Goal: Task Accomplishment & Management: Use online tool/utility

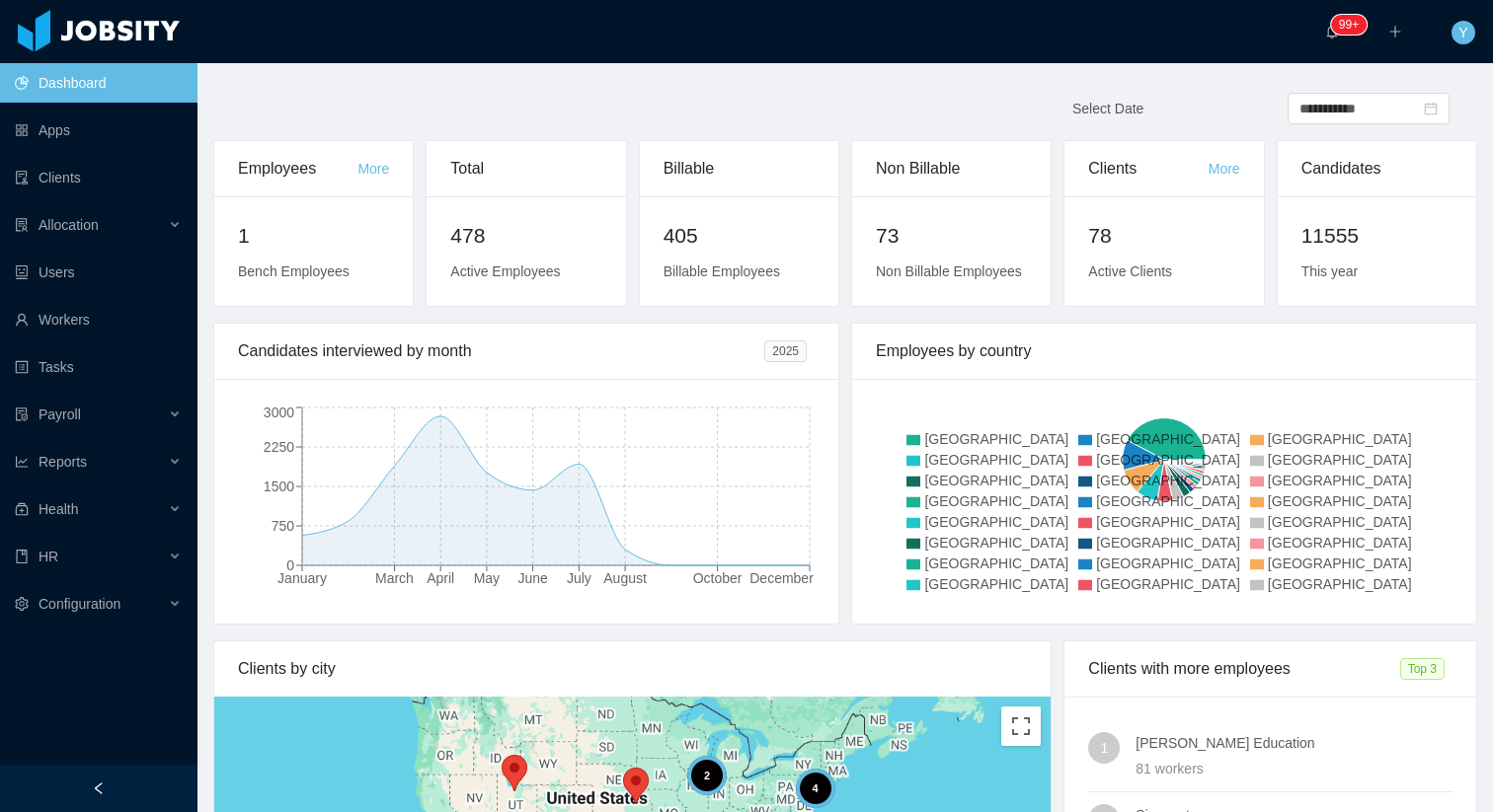
click at [94, 153] on ul "Dashboard Apps Clients Allocation Users Workers Tasks Payroll Reports Health HR…" at bounding box center [99, 343] width 198 height 568
click at [77, 178] on link "Clients" at bounding box center [98, 178] width 167 height 40
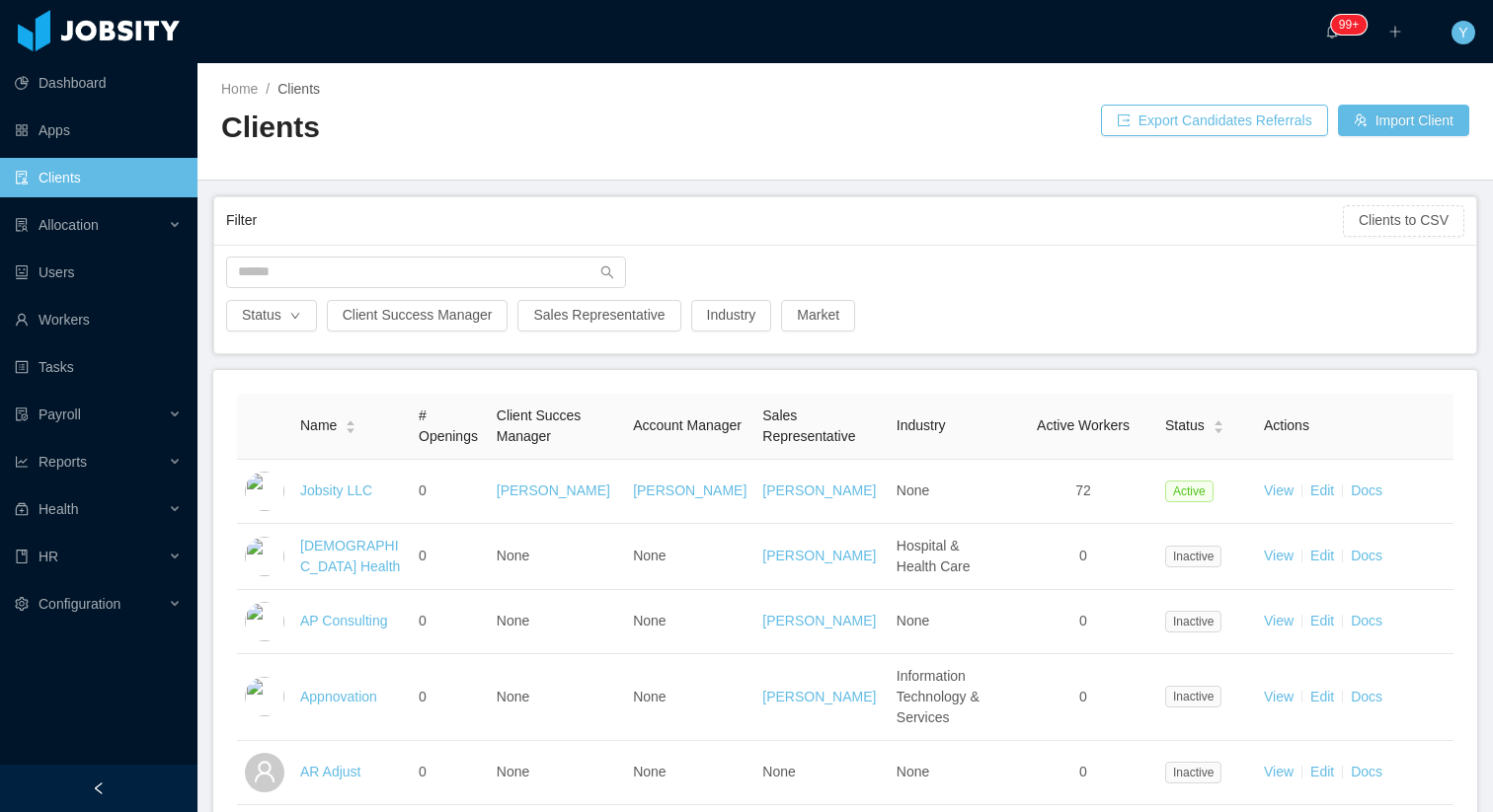
click at [425, 241] on div "Filter Clients to CSV" at bounding box center [844, 221] width 1238 height 47
click at [379, 289] on div at bounding box center [844, 278] width 1258 height 43
click at [379, 264] on input "text" at bounding box center [426, 273] width 400 height 32
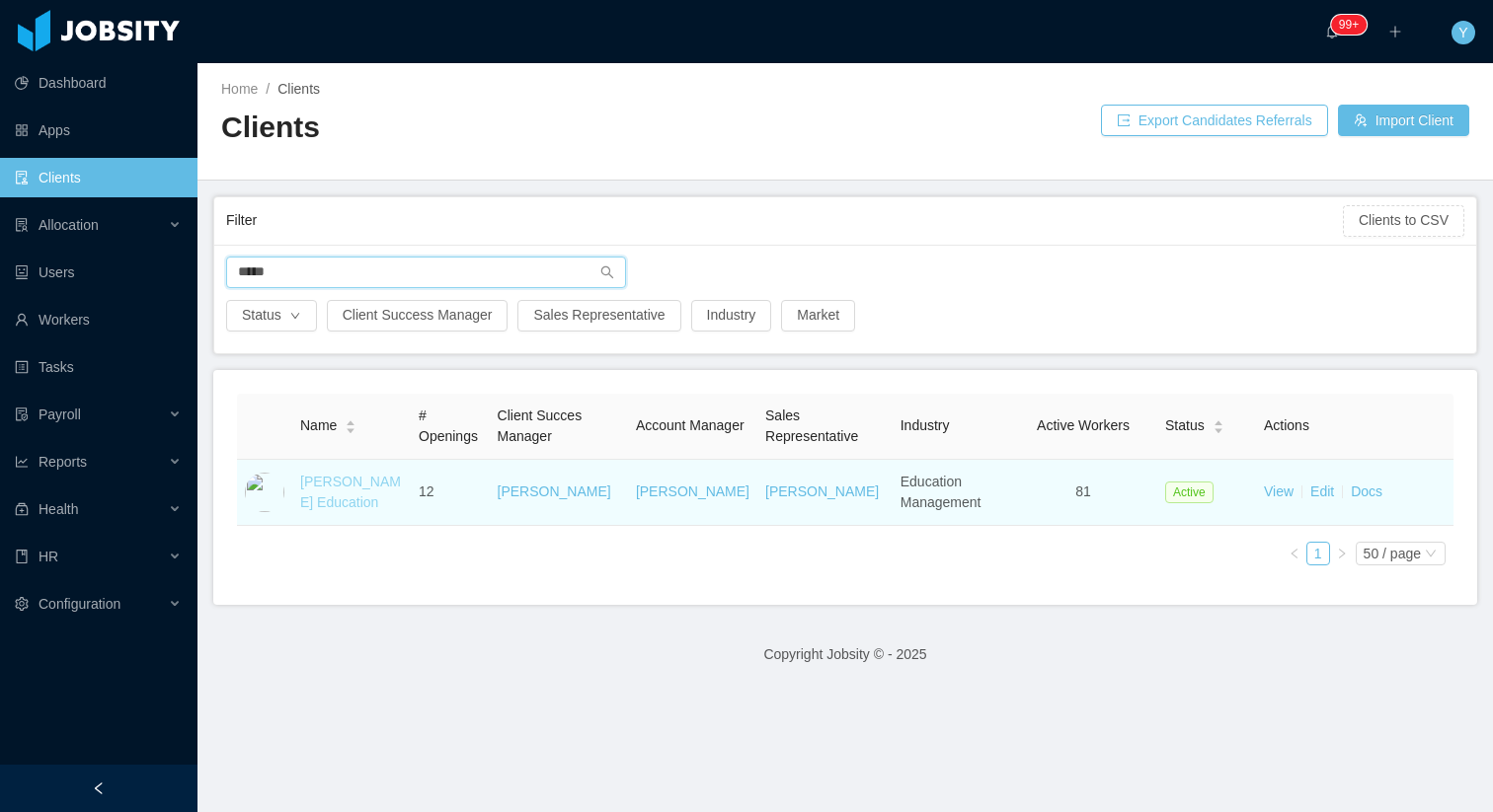
type input "*****"
click at [353, 479] on link "[PERSON_NAME] Education" at bounding box center [350, 491] width 101 height 37
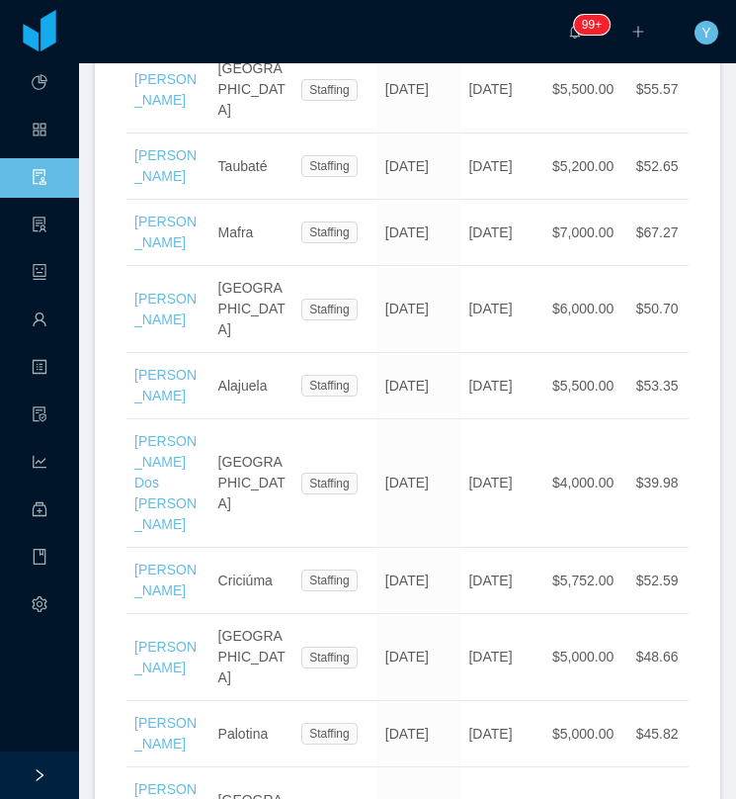
scroll to position [4597, 0]
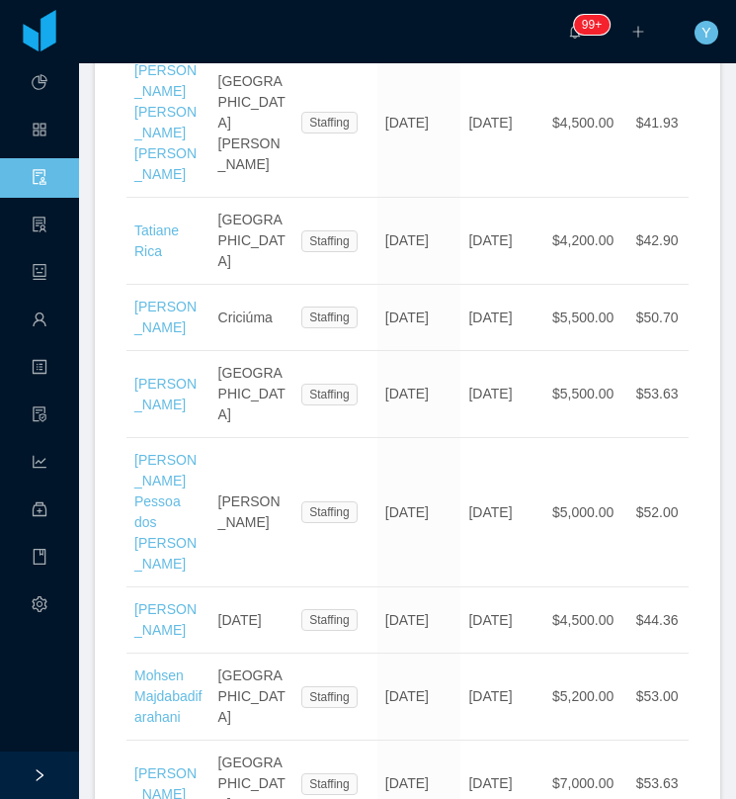
click at [641, 493] on li "100 / page" at bounding box center [633, 478] width 93 height 32
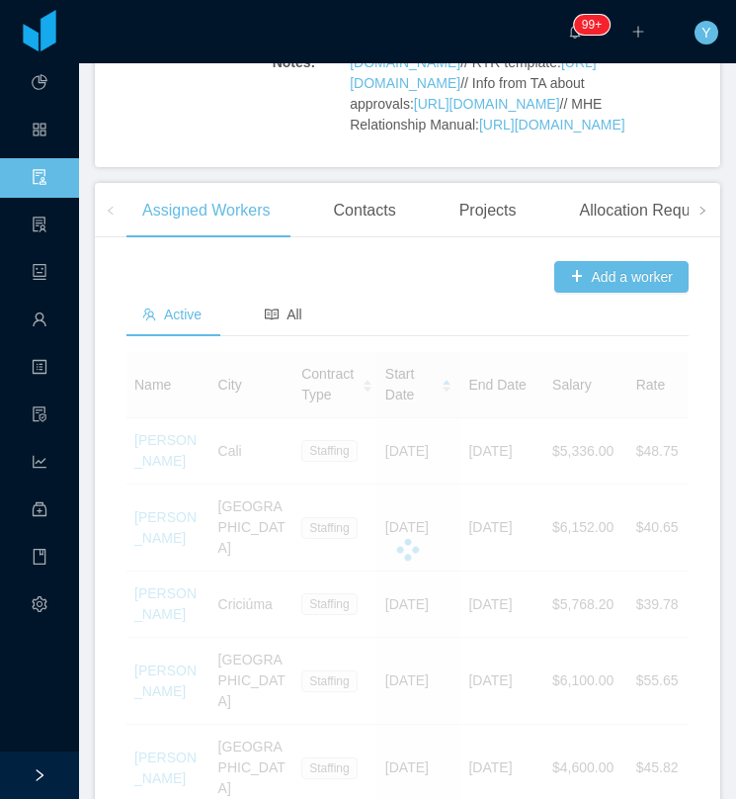
scroll to position [854, 0]
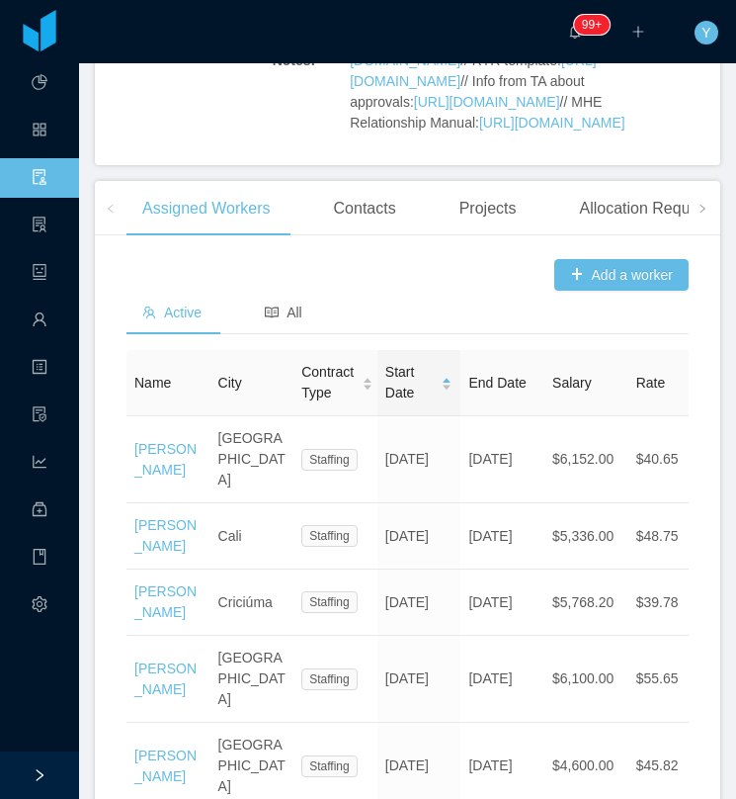
click at [452, 393] on icon "icon: caret-down" at bounding box center [447, 388] width 11 height 11
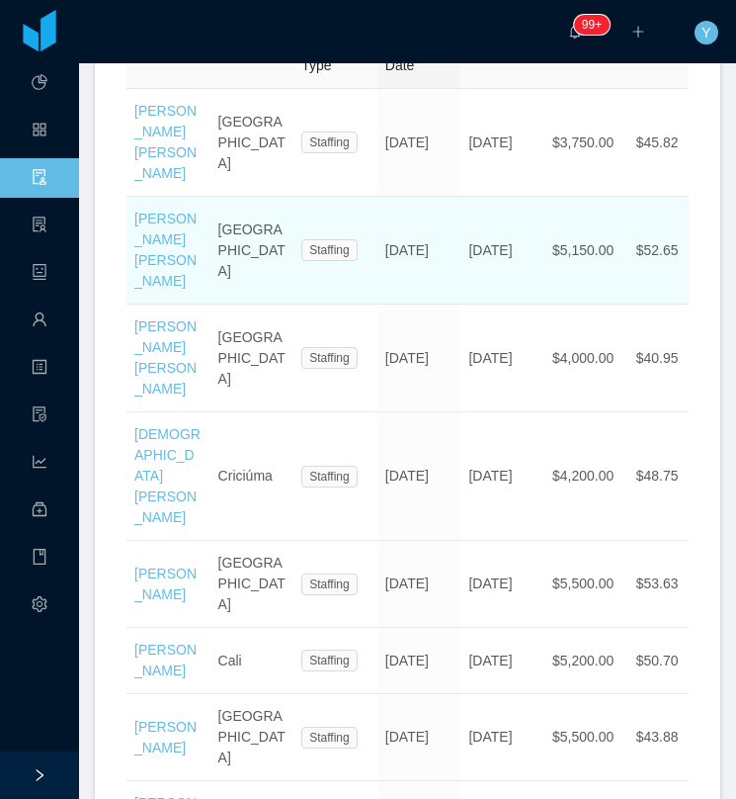
scroll to position [1225, 0]
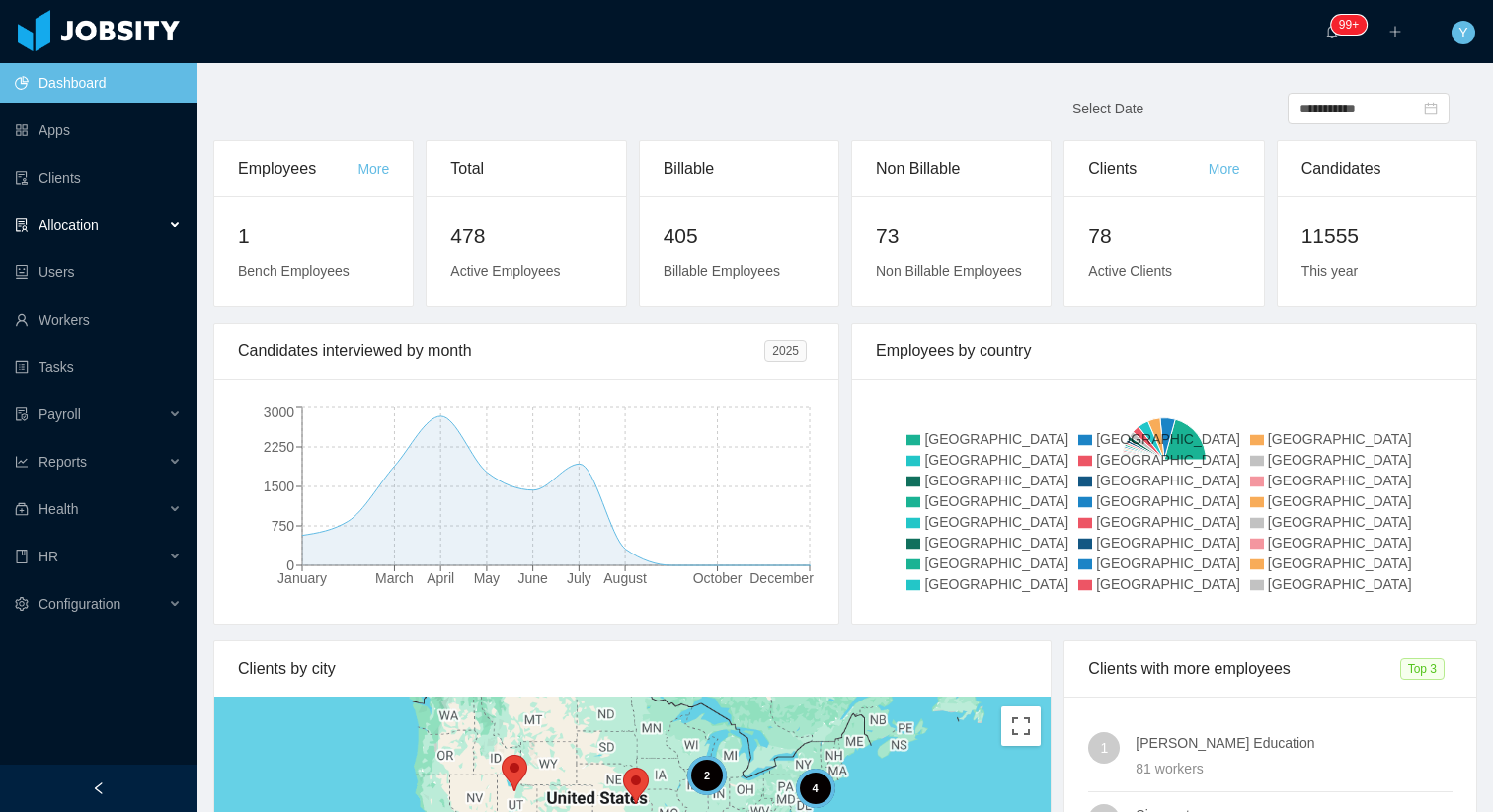
click at [77, 219] on span "Allocation" at bounding box center [69, 225] width 60 height 16
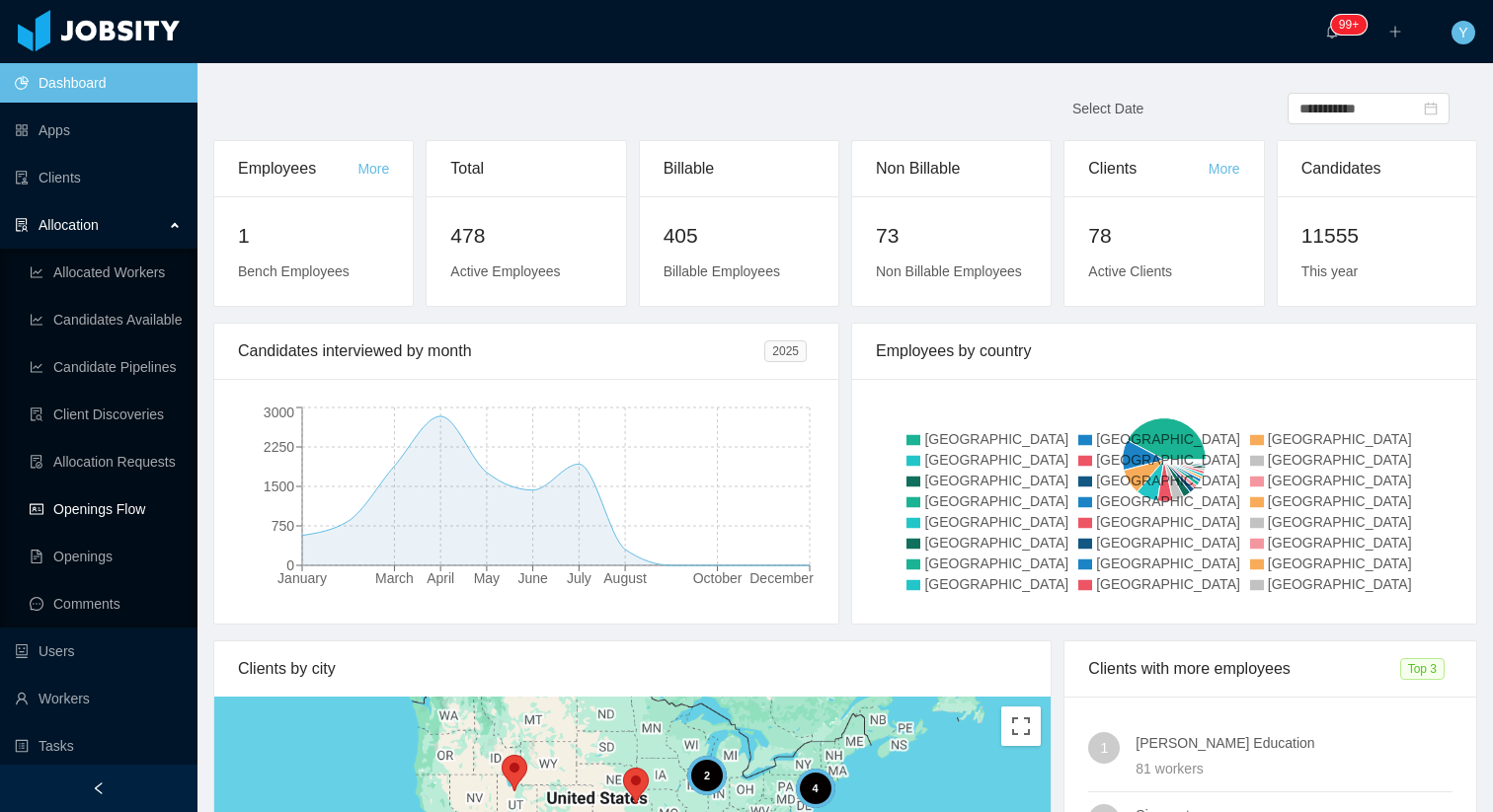
click at [83, 500] on link "Openings Flow" at bounding box center [106, 509] width 152 height 40
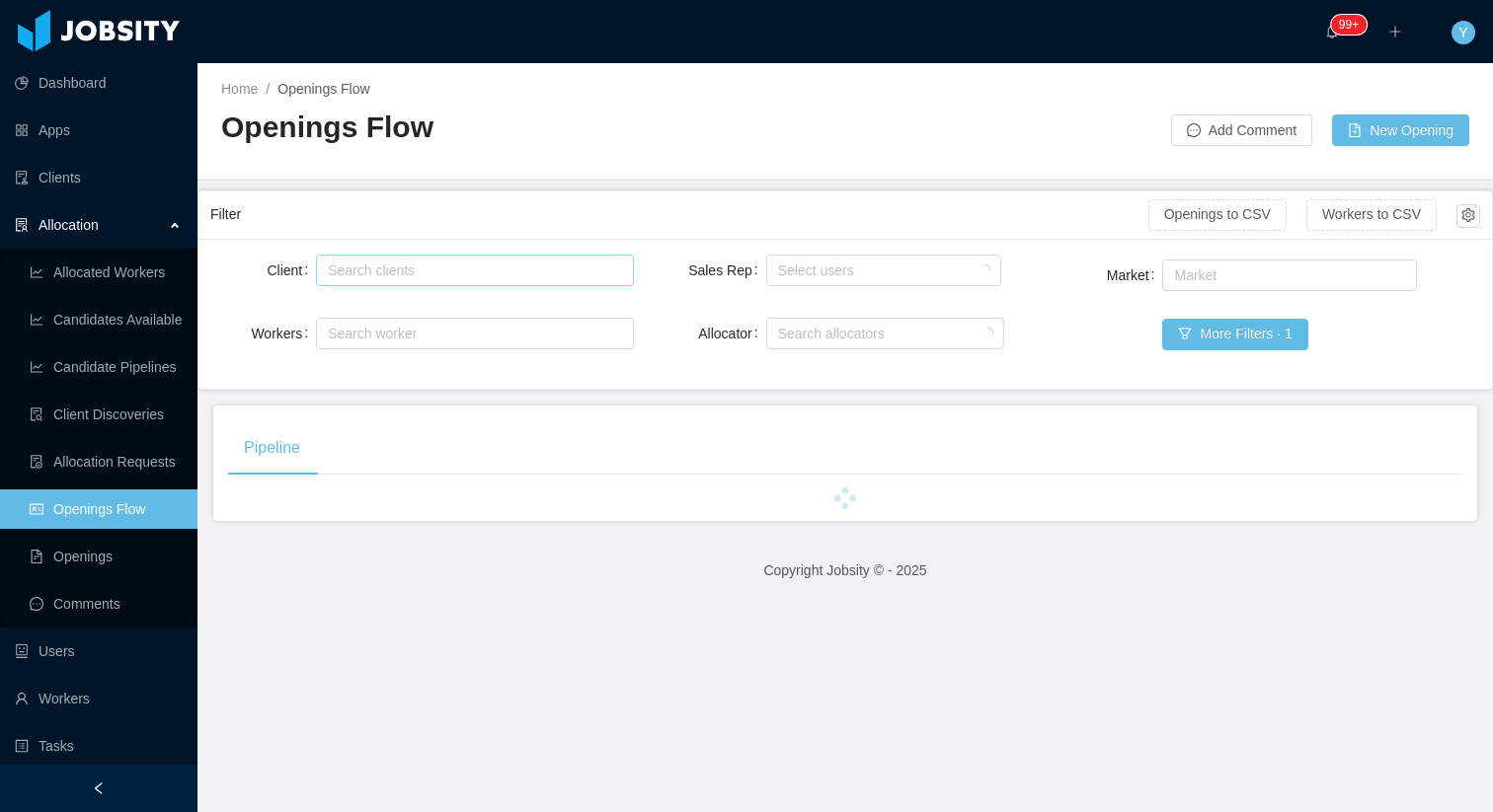
click at [388, 268] on div "Search clients" at bounding box center [470, 271] width 285 height 20
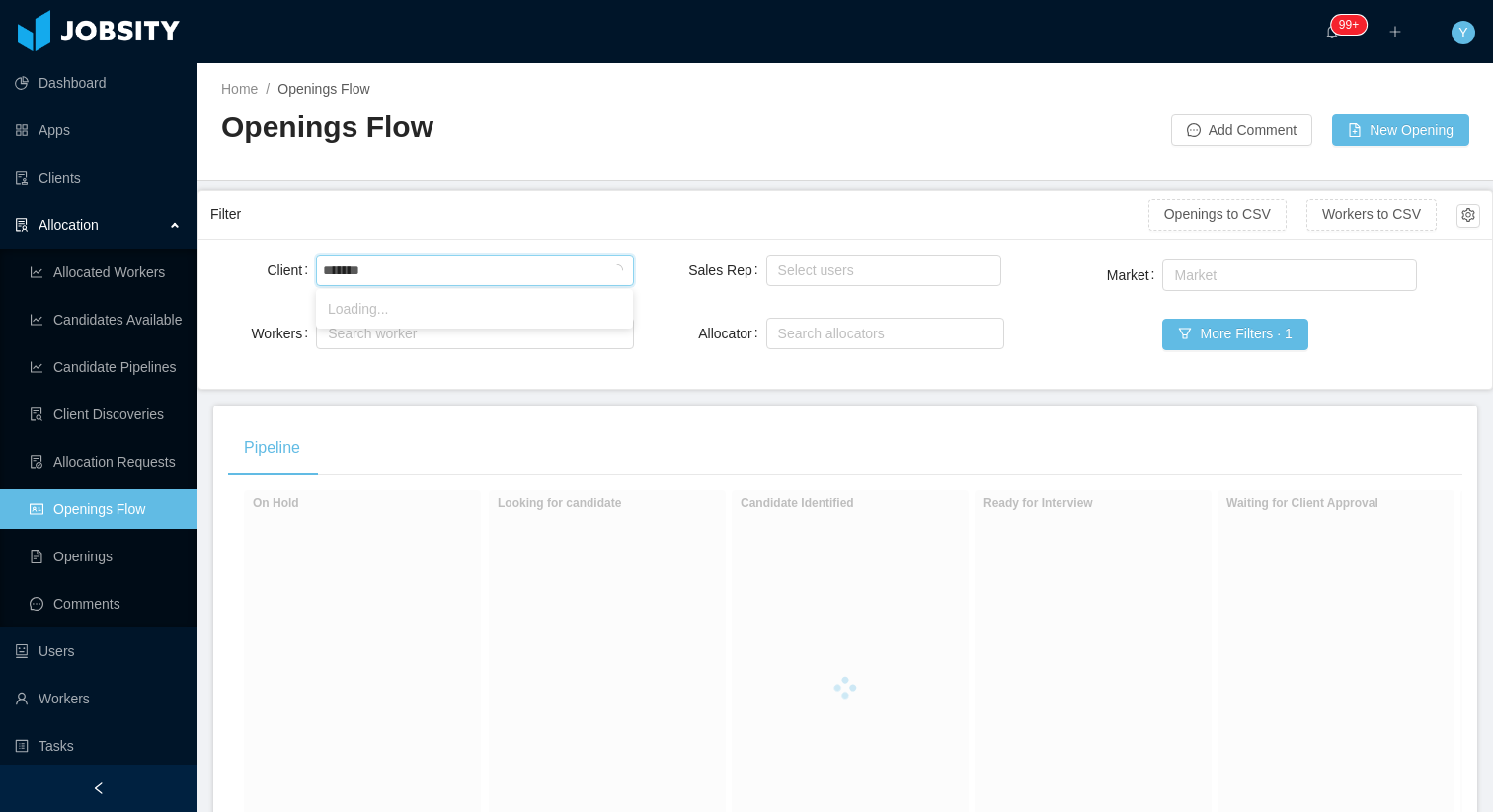
type input "********"
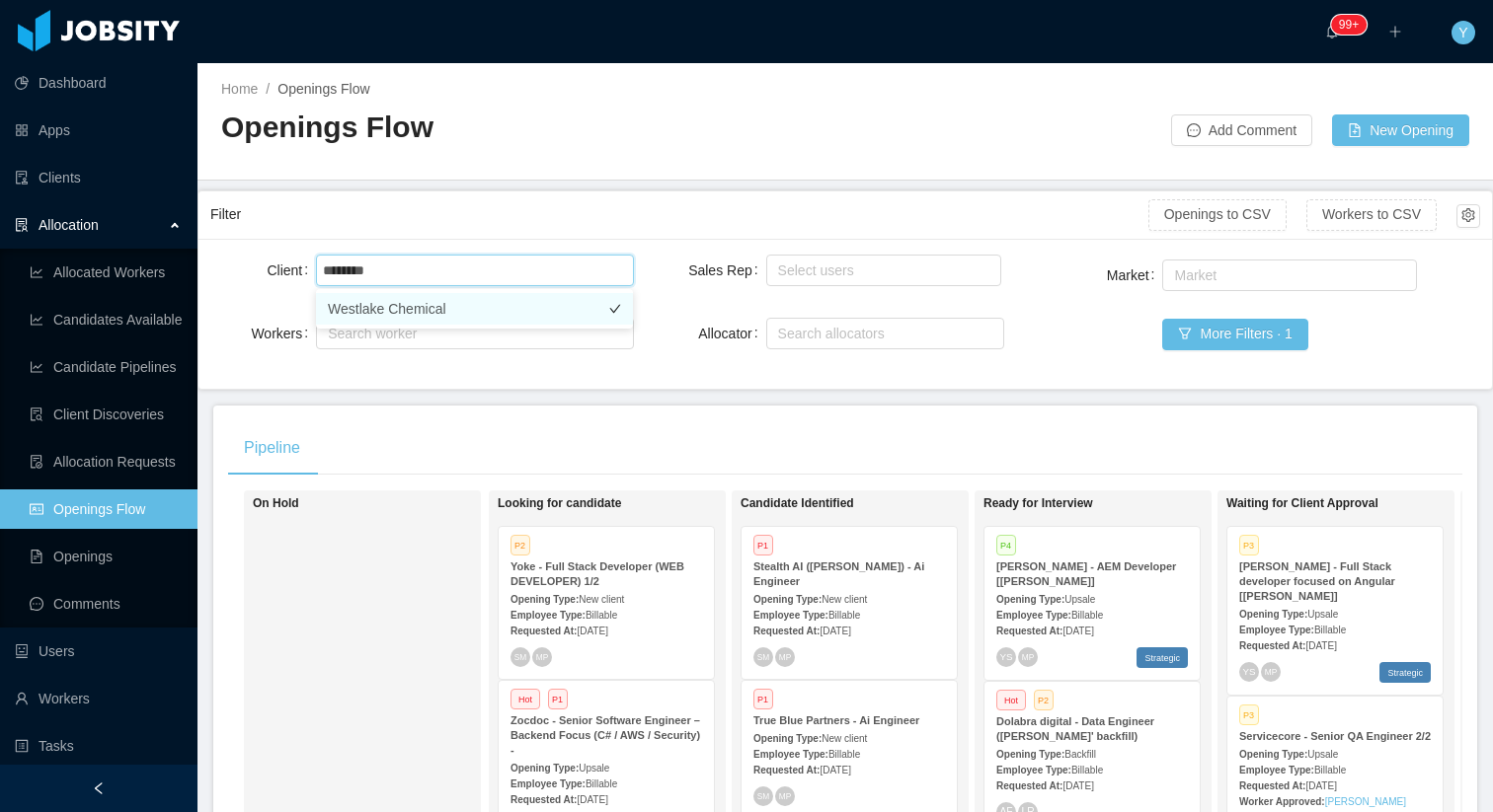
click at [410, 318] on li "Westlake Chemical" at bounding box center [474, 310] width 317 height 32
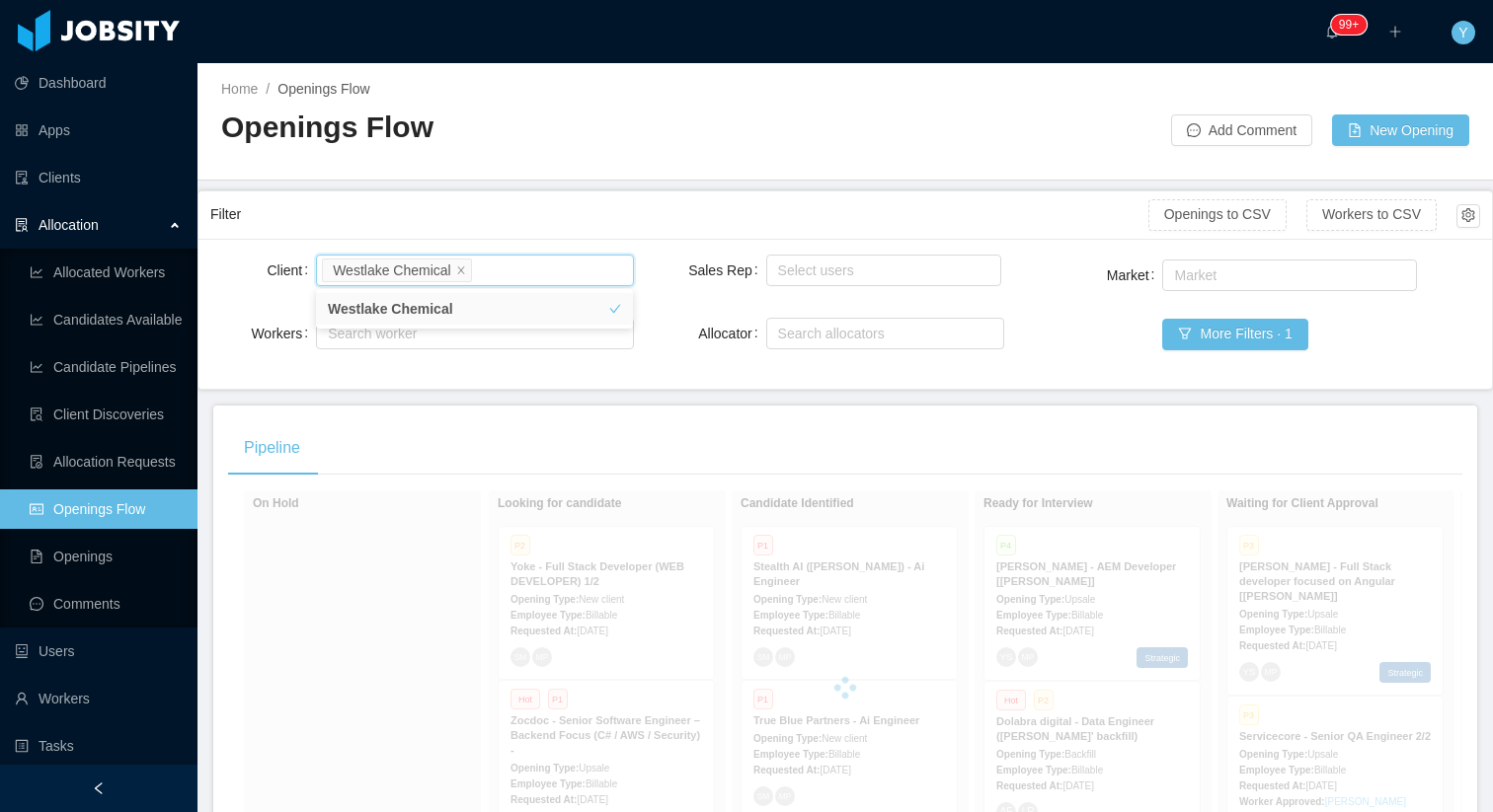
click at [546, 220] on div "Filter" at bounding box center [680, 215] width 938 height 37
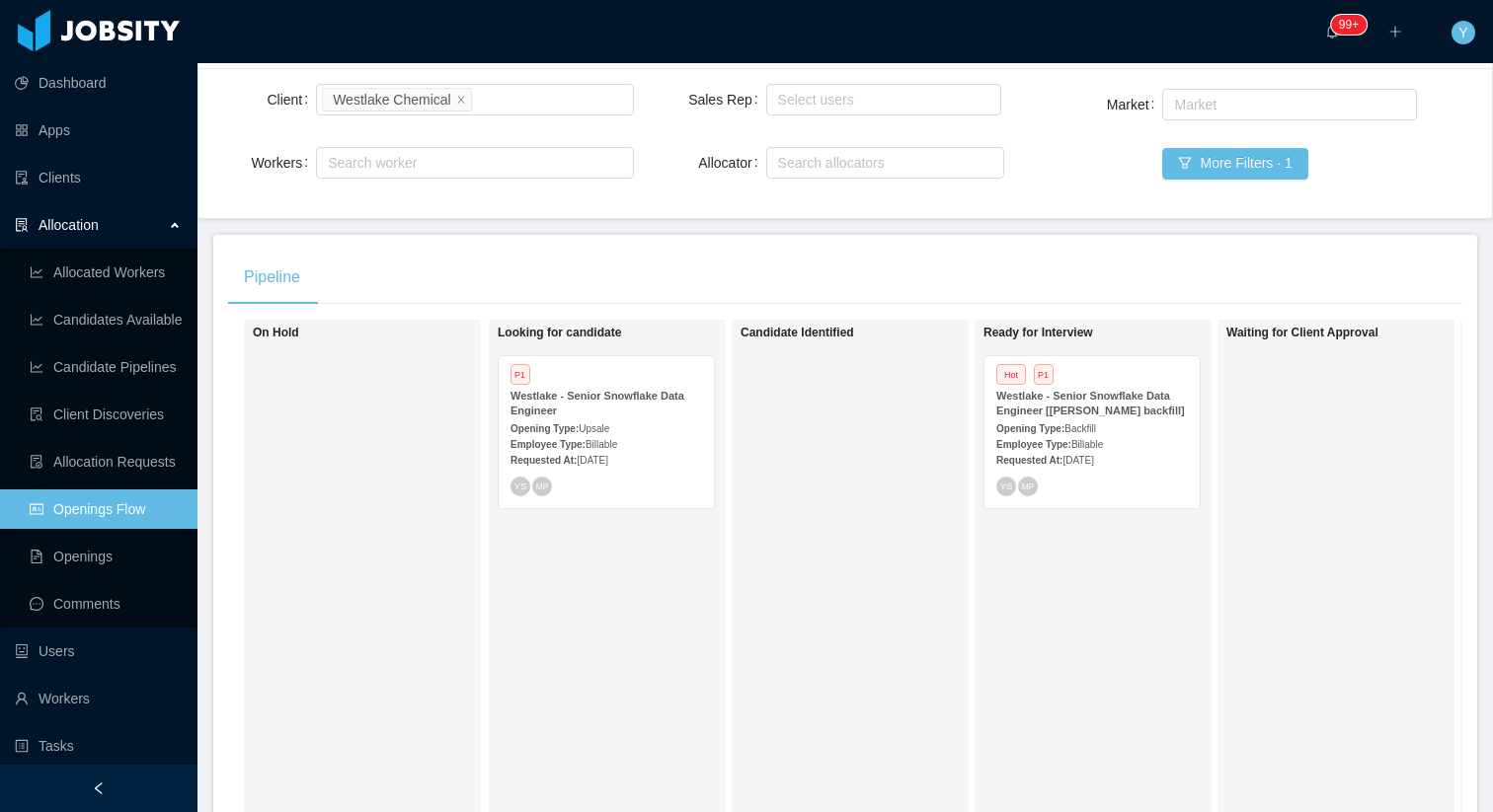
scroll to position [205, 0]
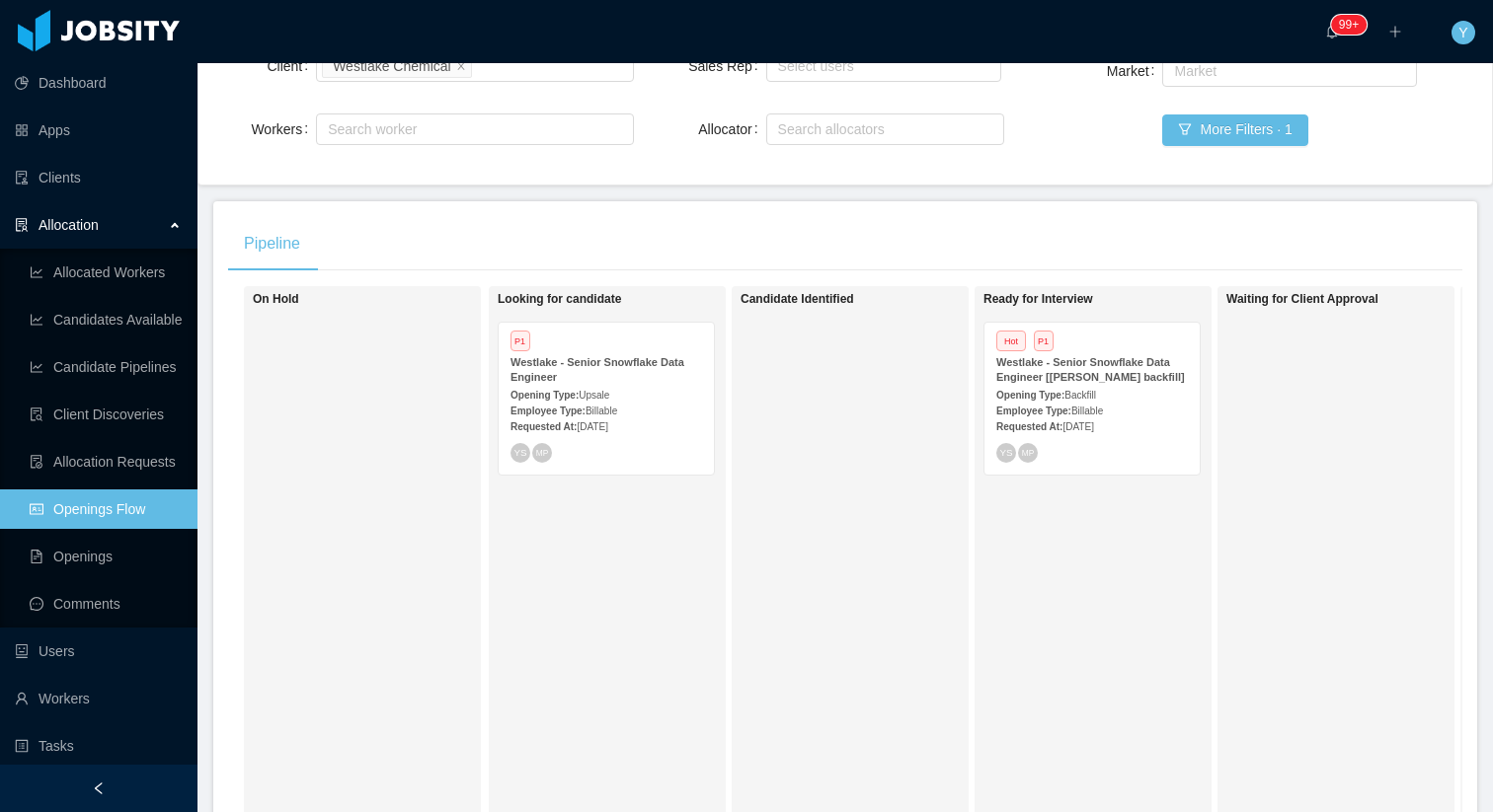
click at [1144, 436] on div "Requested At: Jul 10th, 2025" at bounding box center [1092, 425] width 192 height 21
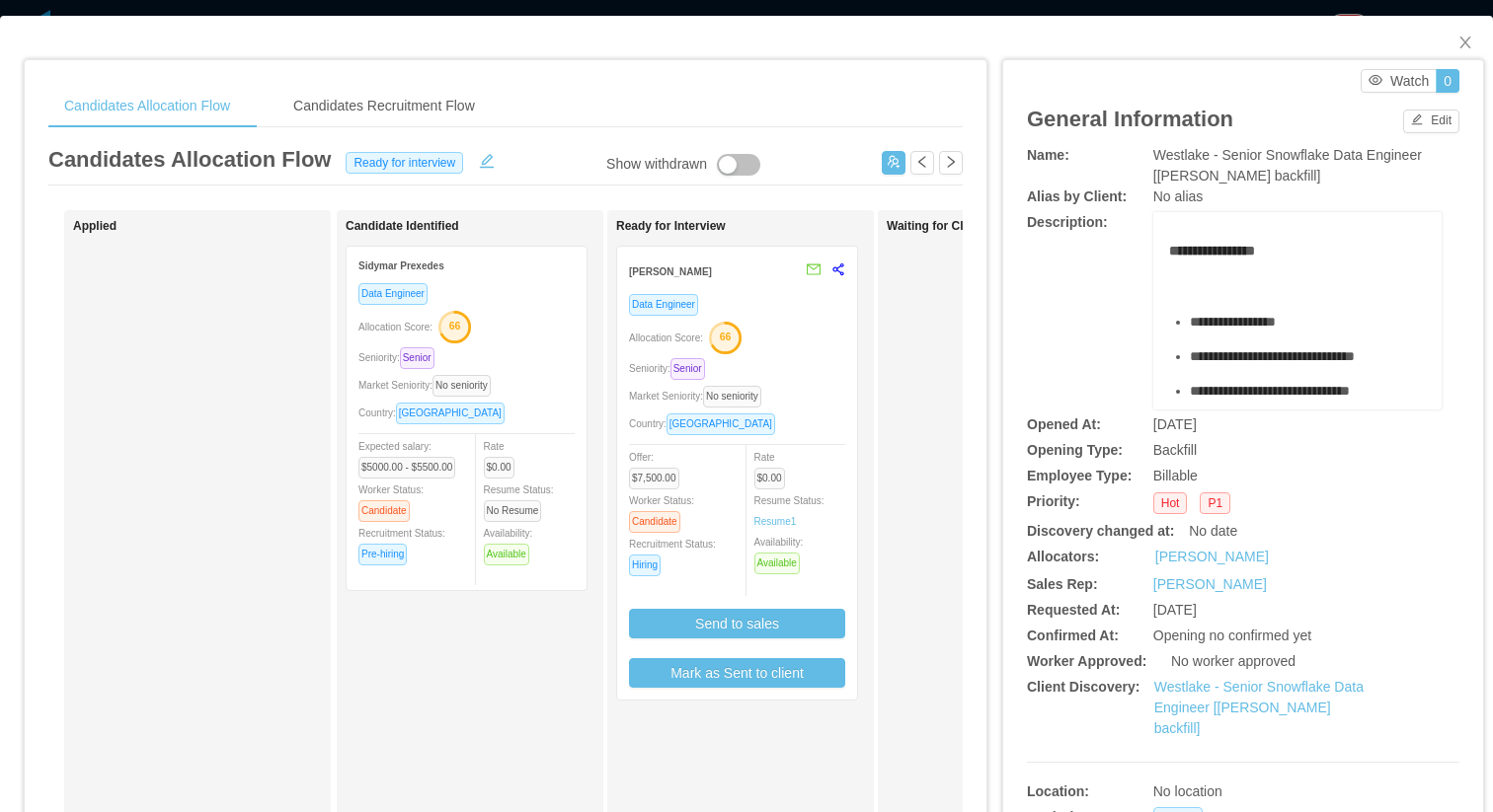
drag, startPoint x: 1339, startPoint y: 175, endPoint x: 1129, endPoint y: 150, distance: 211.5
click at [1129, 150] on div "Name: Westlake - Senior Snowflake Data Engineer [Marcel Pinheiro's backfill]" at bounding box center [1243, 166] width 433 height 42
copy div "Westlake - Senior Snowflake Data Engineer [[PERSON_NAME] backfill]"
click at [825, 476] on div "Rate $0.00 Resume Status: Resume 1 Availability: Available" at bounding box center [808, 510] width 109 height 128
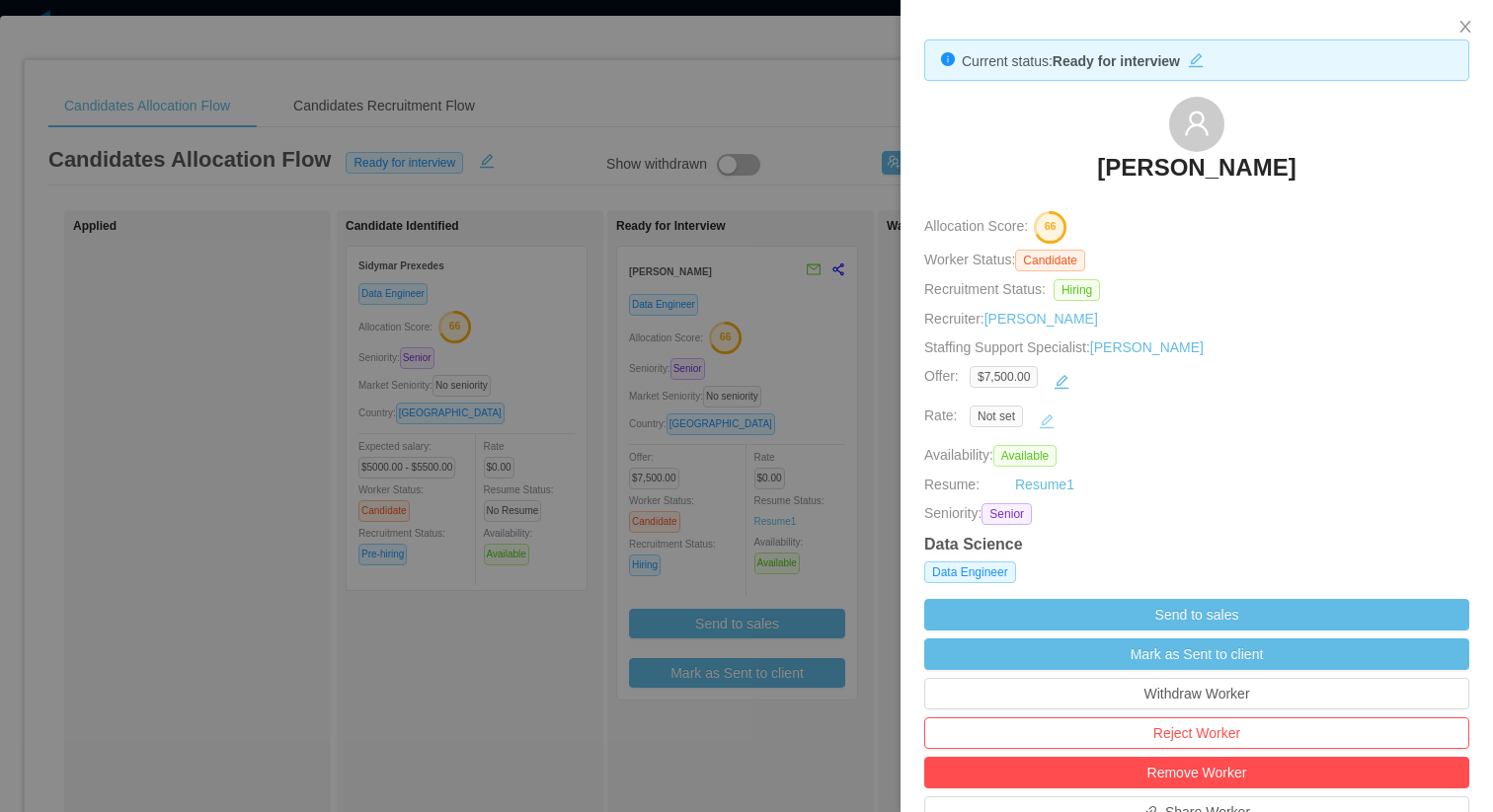
click at [1056, 413] on button "button" at bounding box center [1047, 421] width 32 height 32
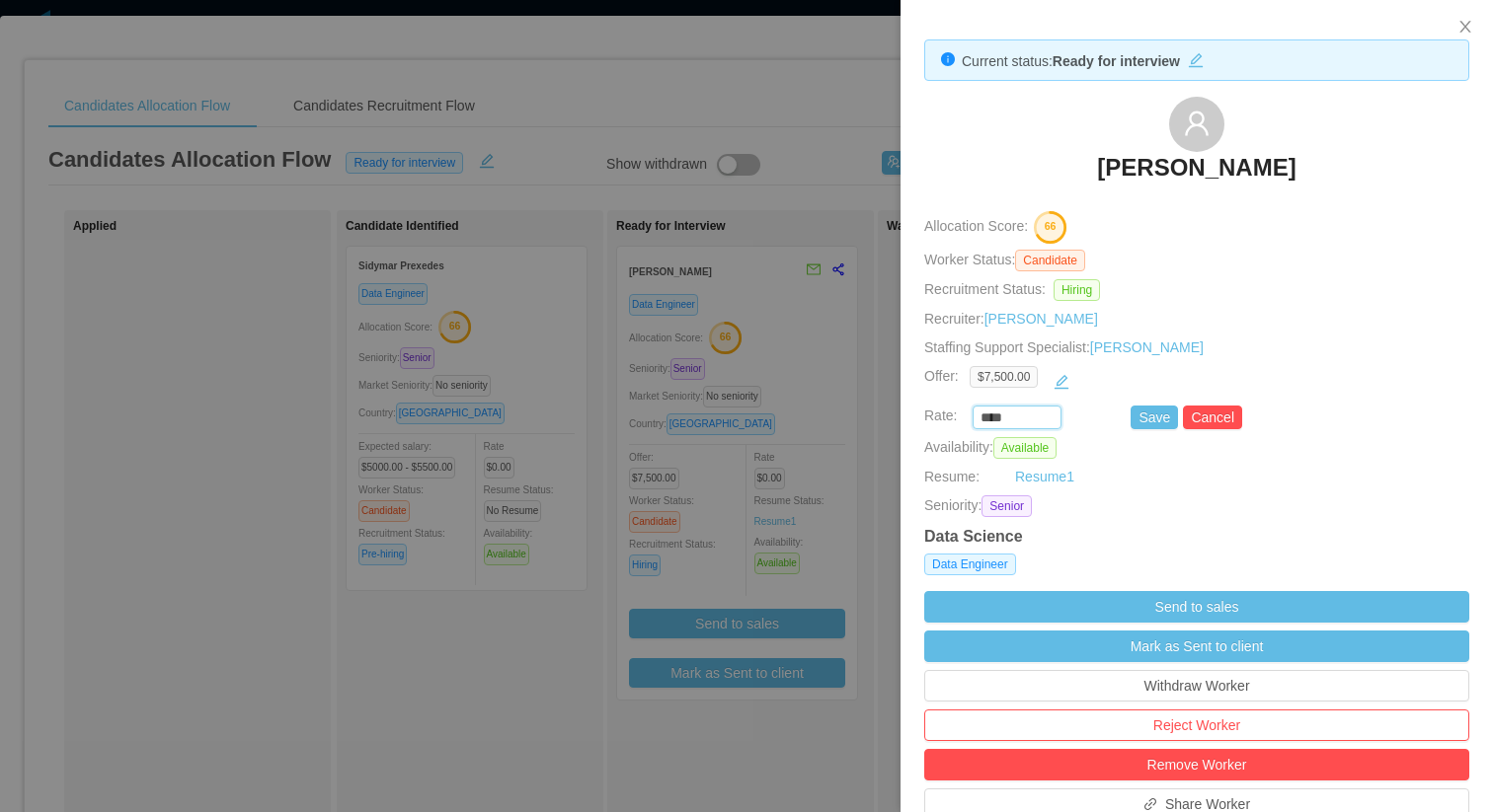
drag, startPoint x: 1018, startPoint y: 418, endPoint x: 970, endPoint y: 418, distance: 48.0
click at [970, 418] on div "****" at bounding box center [1049, 417] width 159 height 24
type input "********"
click at [1151, 421] on button "Save" at bounding box center [1154, 417] width 47 height 24
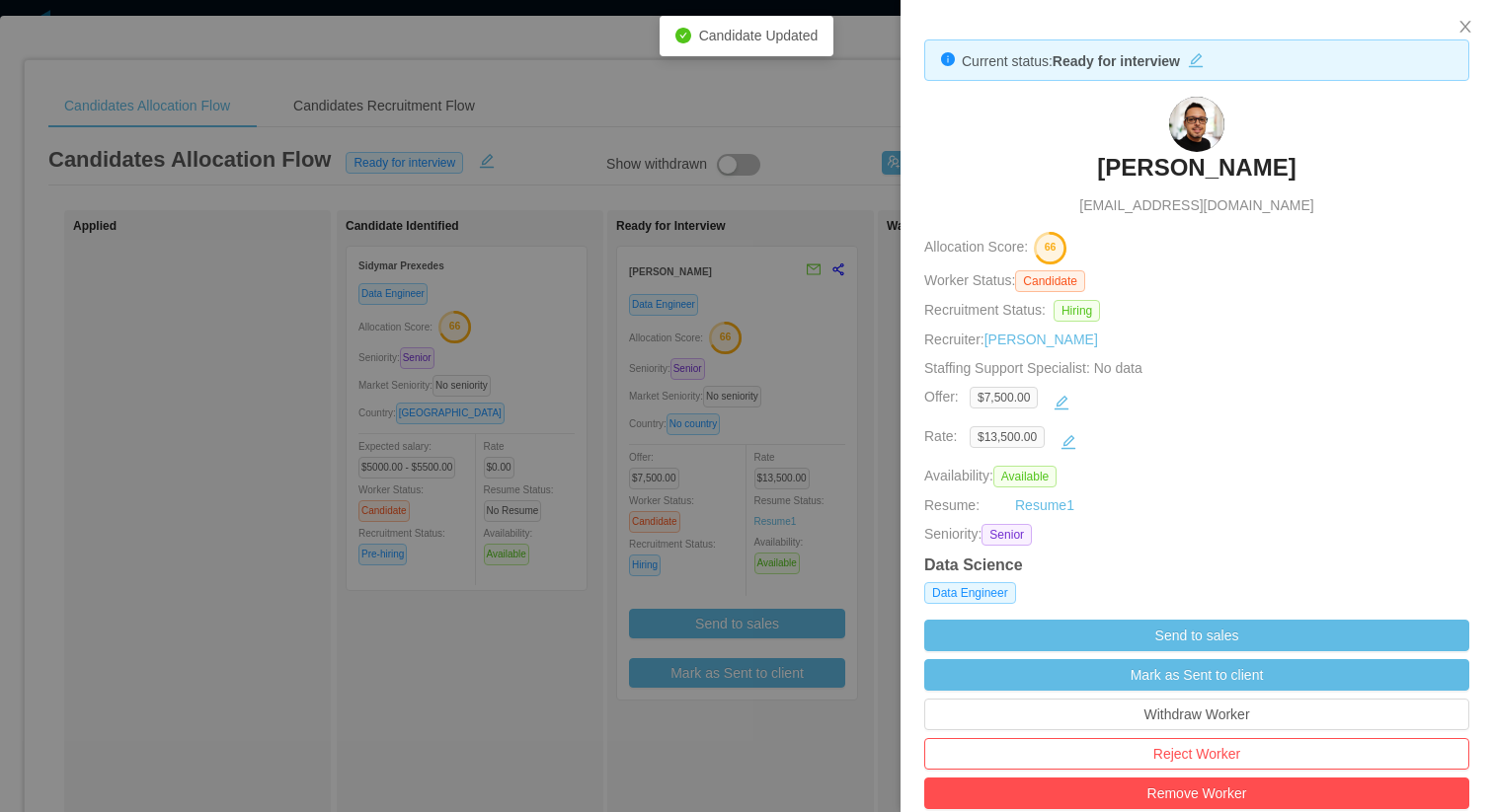
click at [1178, 162] on h3 "Daniel Mello" at bounding box center [1196, 168] width 199 height 32
click at [837, 201] on div at bounding box center [746, 406] width 1493 height 812
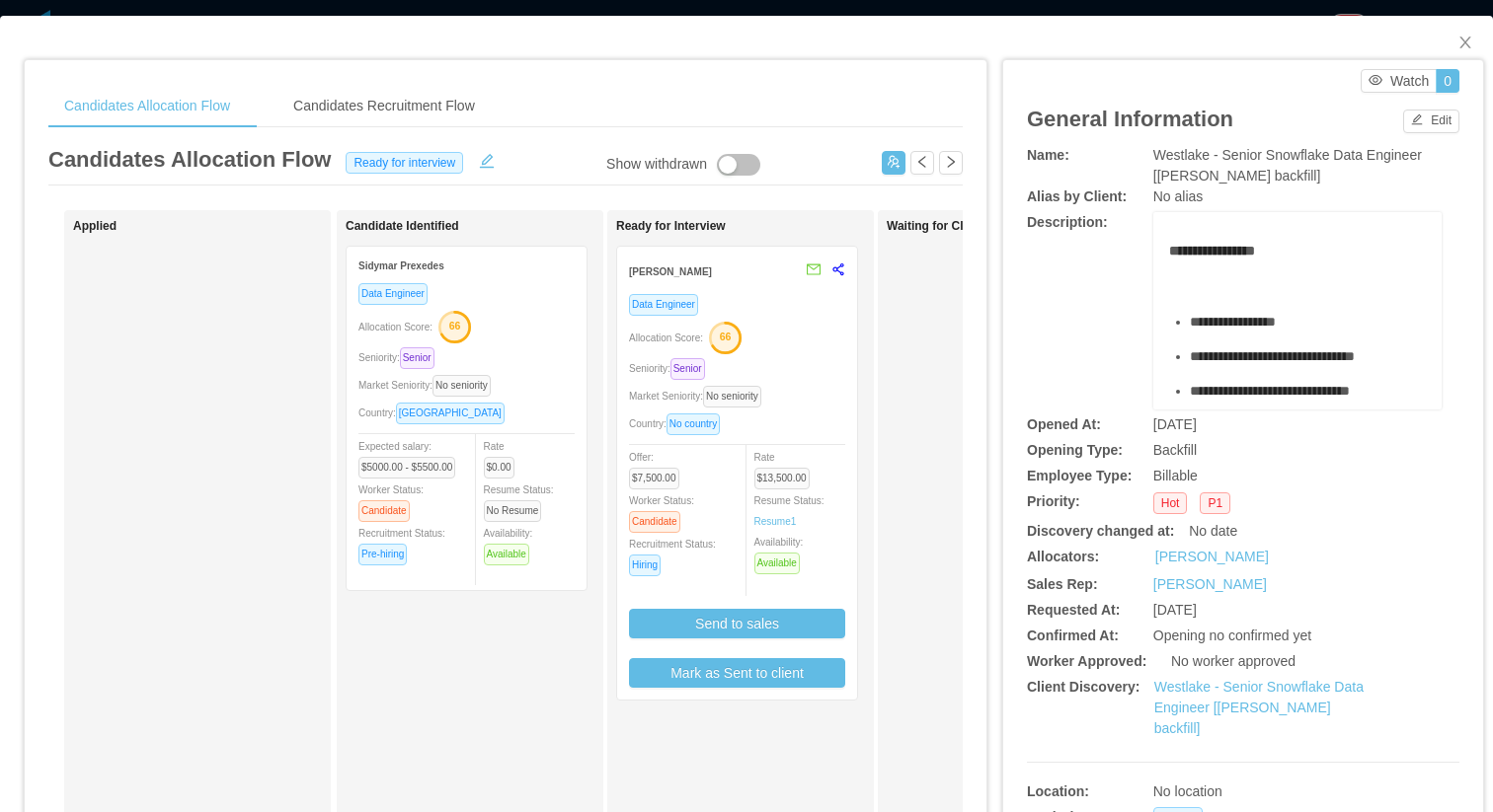
drag, startPoint x: 1254, startPoint y: 429, endPoint x: 1078, endPoint y: 425, distance: 176.0
click at [1078, 425] on div "Opened At: Jul 11th, 2025" at bounding box center [1243, 424] width 433 height 21
click at [1166, 425] on span "[DATE]" at bounding box center [1174, 424] width 43 height 16
drag, startPoint x: 1149, startPoint y: 422, endPoint x: 1305, endPoint y: 419, distance: 156.0
click at [1305, 419] on div "Opened At: Jul 11th, 2025" at bounding box center [1243, 424] width 433 height 21
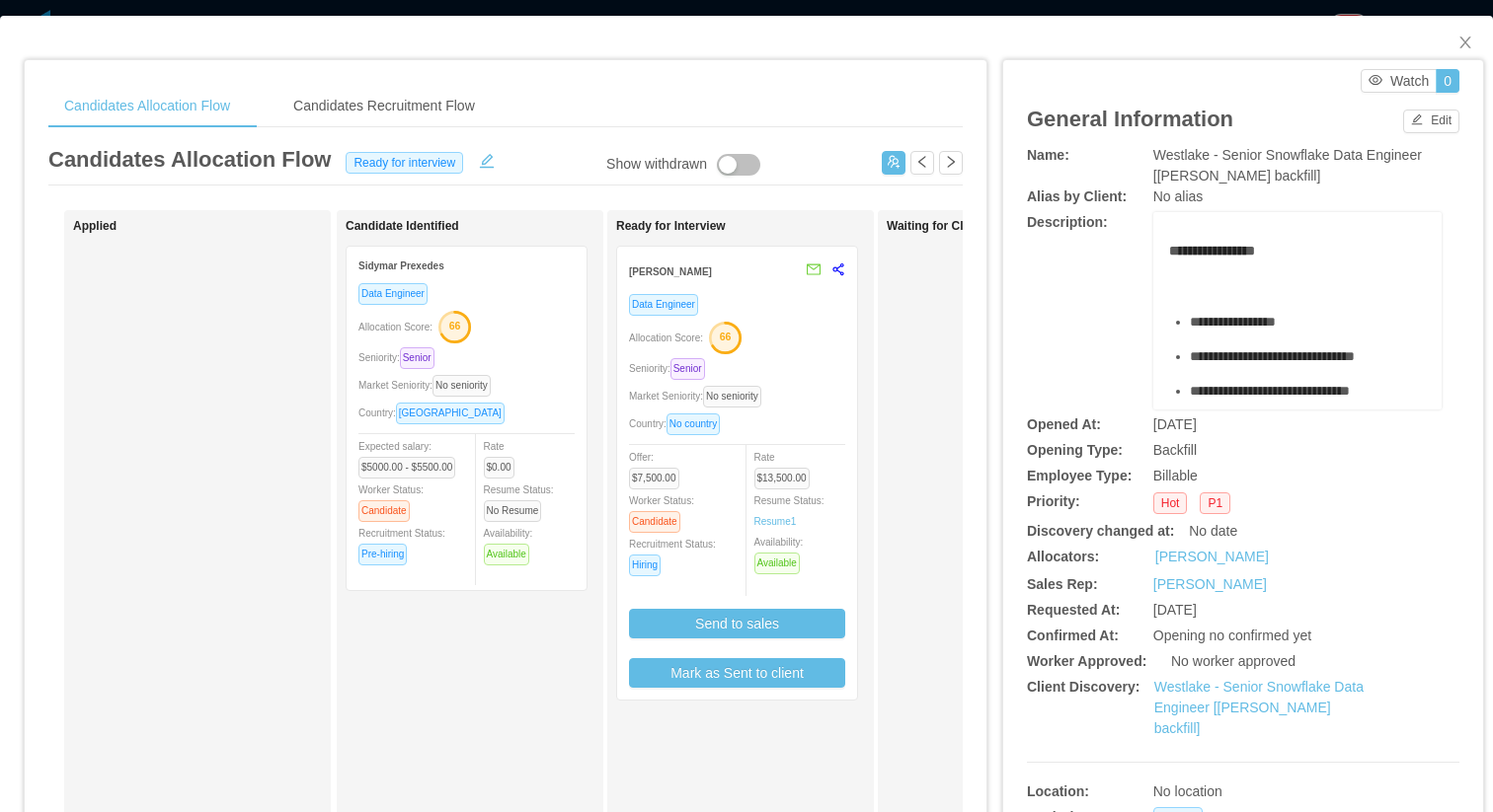
copy div "[DATE]"
click at [761, 674] on button "Mark as Sent to client" at bounding box center [738, 673] width 216 height 30
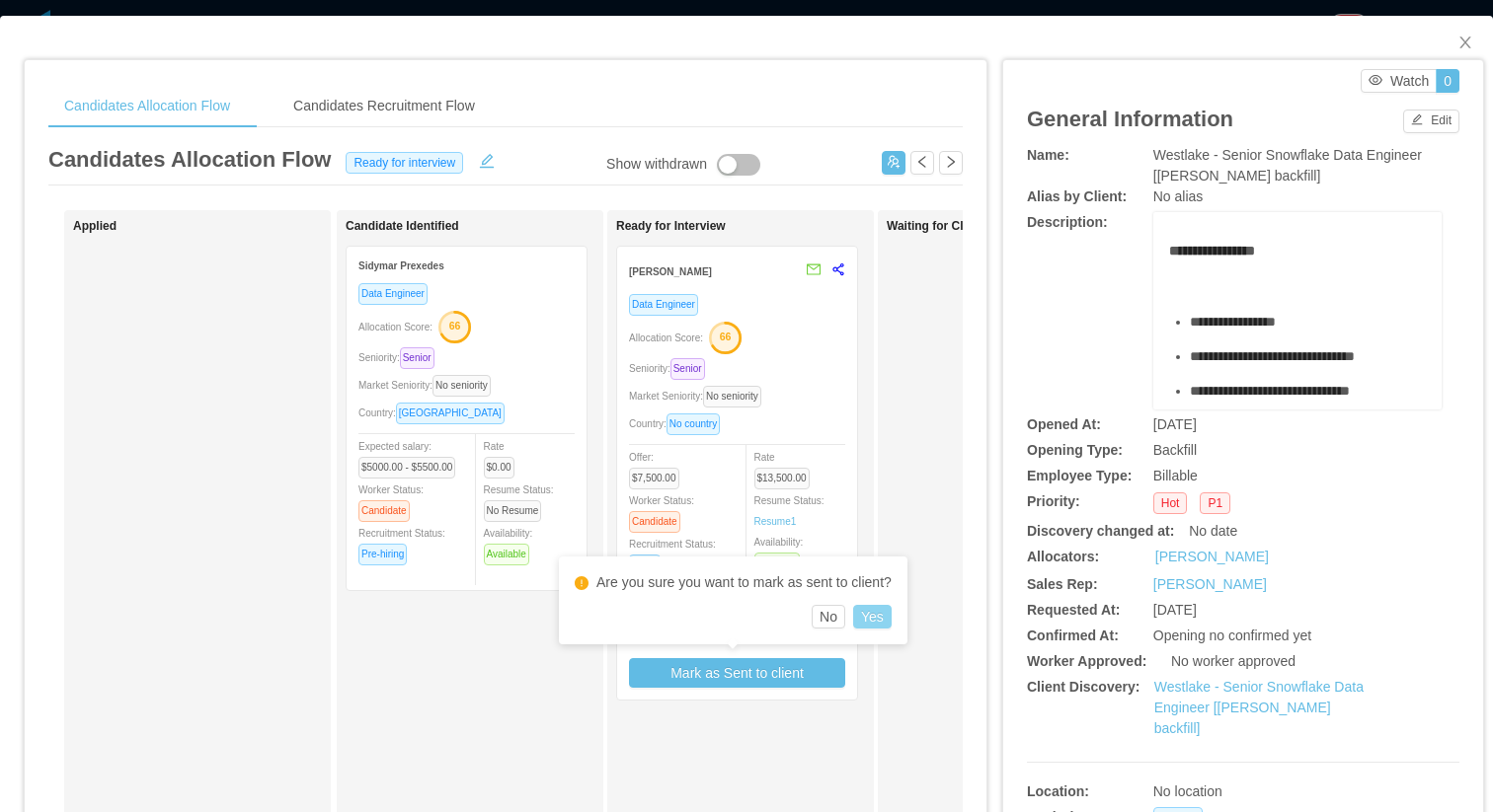
click at [885, 610] on button "Yes" at bounding box center [872, 617] width 39 height 24
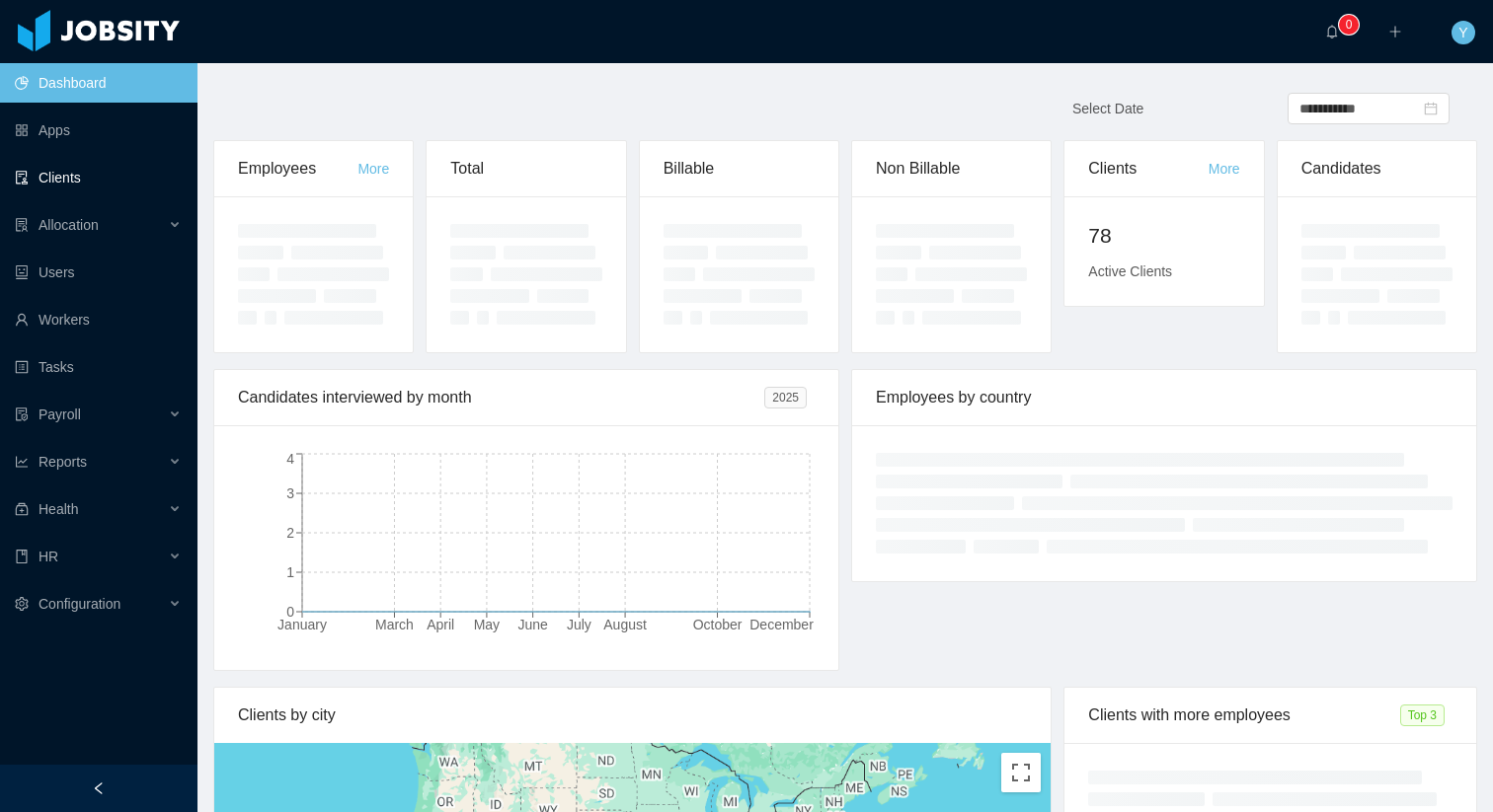
click at [143, 171] on link "Clients" at bounding box center [98, 178] width 167 height 40
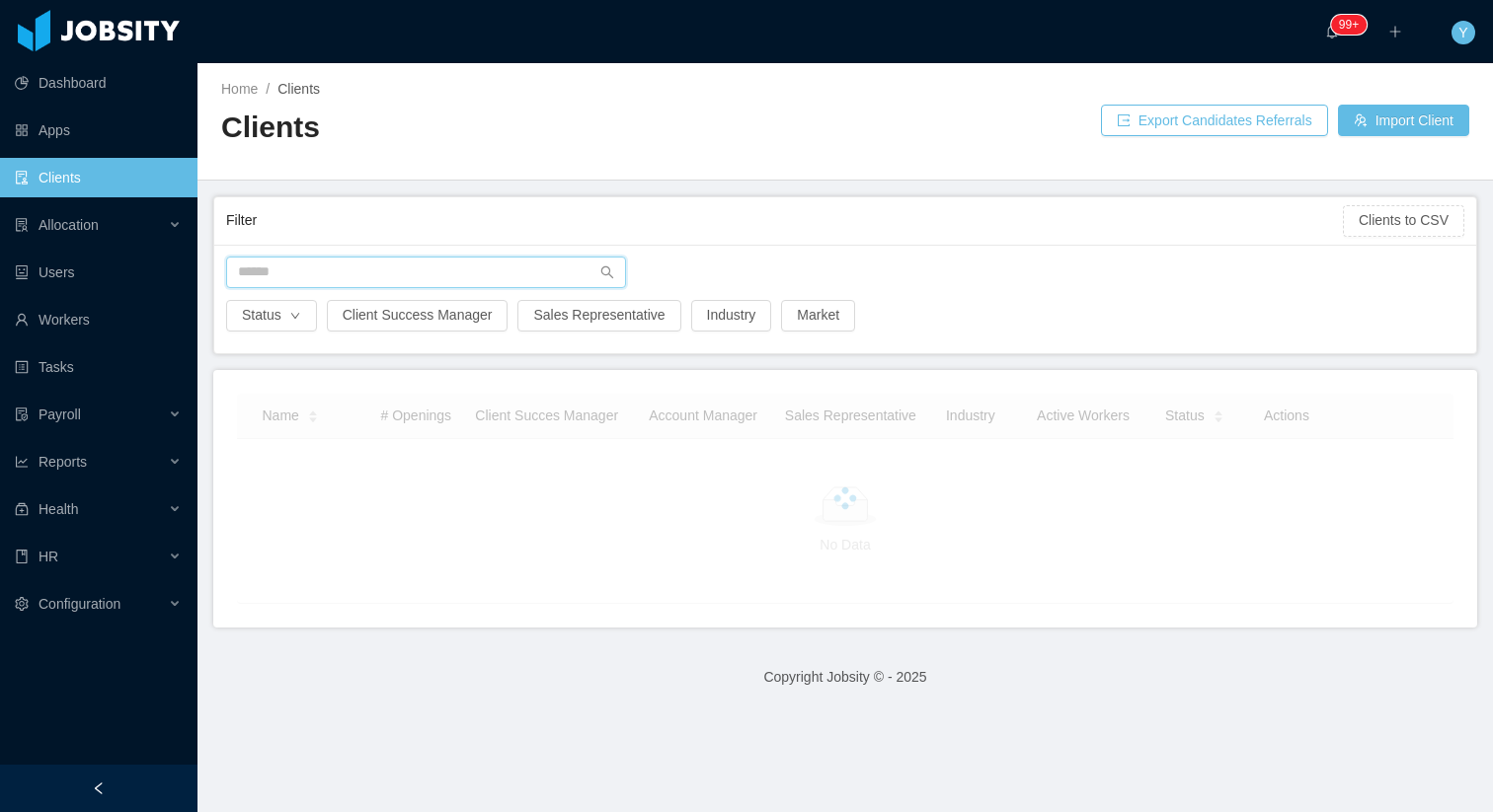
click at [359, 263] on input "text" at bounding box center [426, 273] width 400 height 32
type input "*"
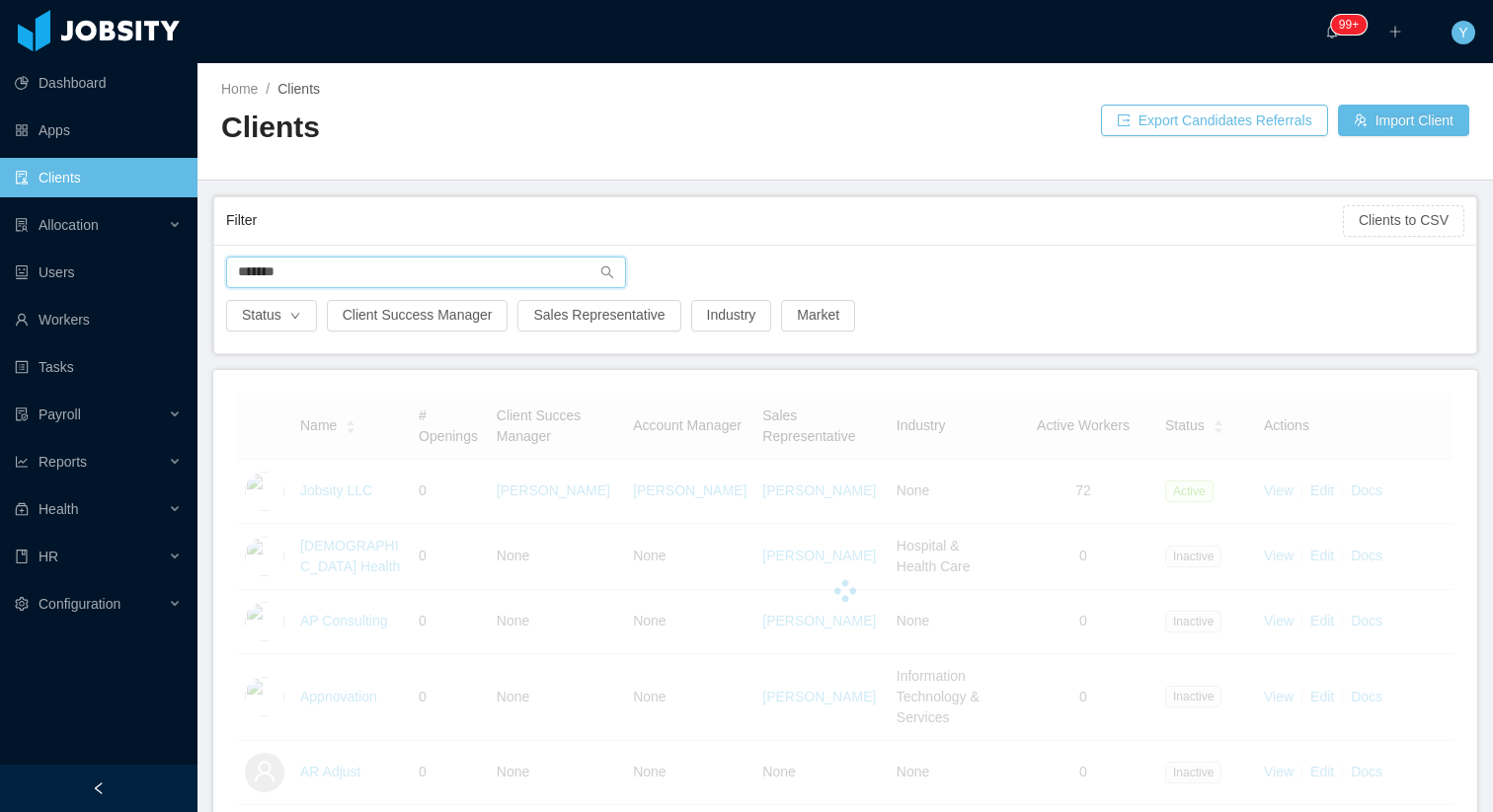
type input "********"
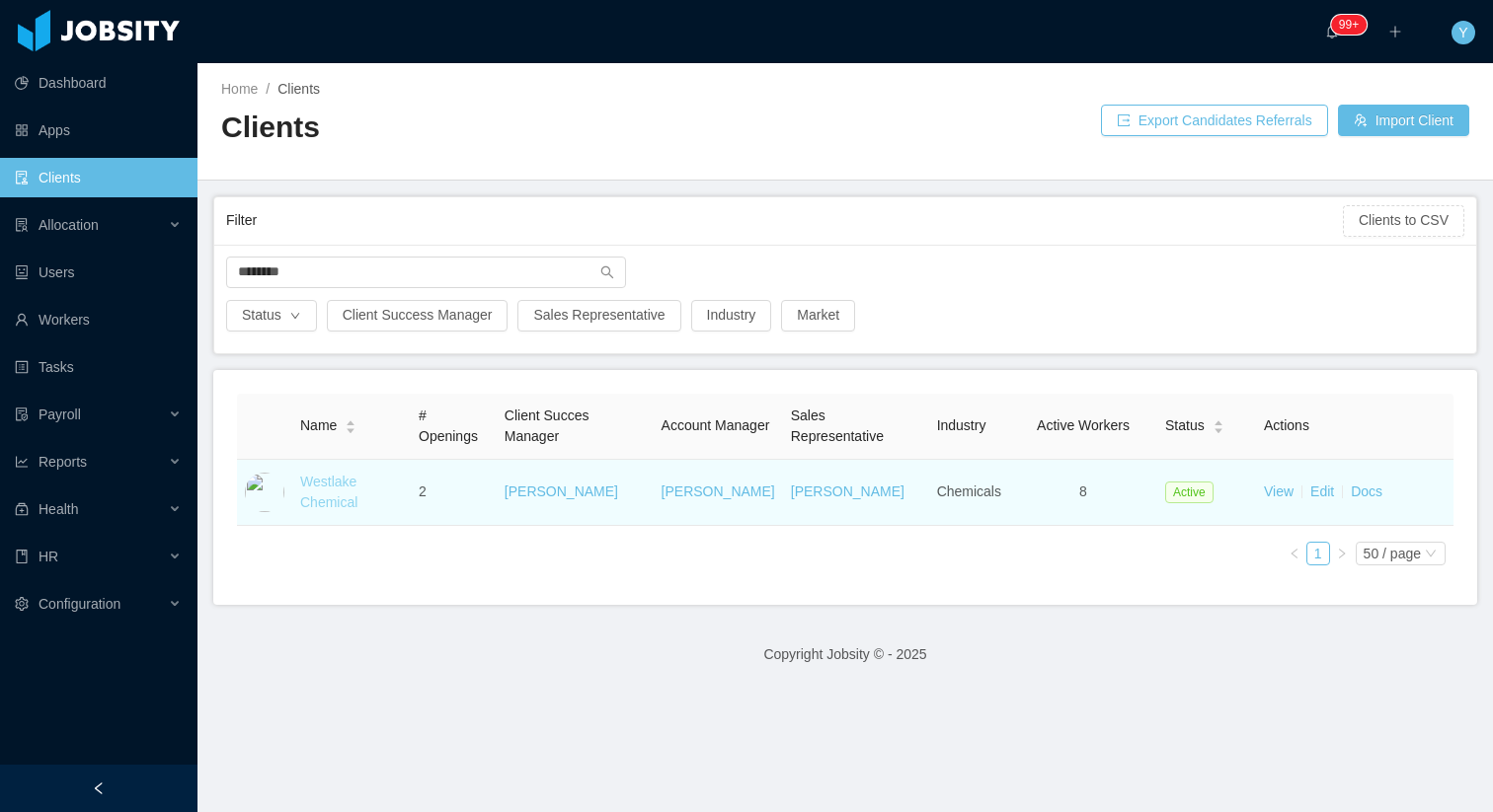
click at [346, 482] on link "Westlake Chemical" at bounding box center [328, 491] width 57 height 37
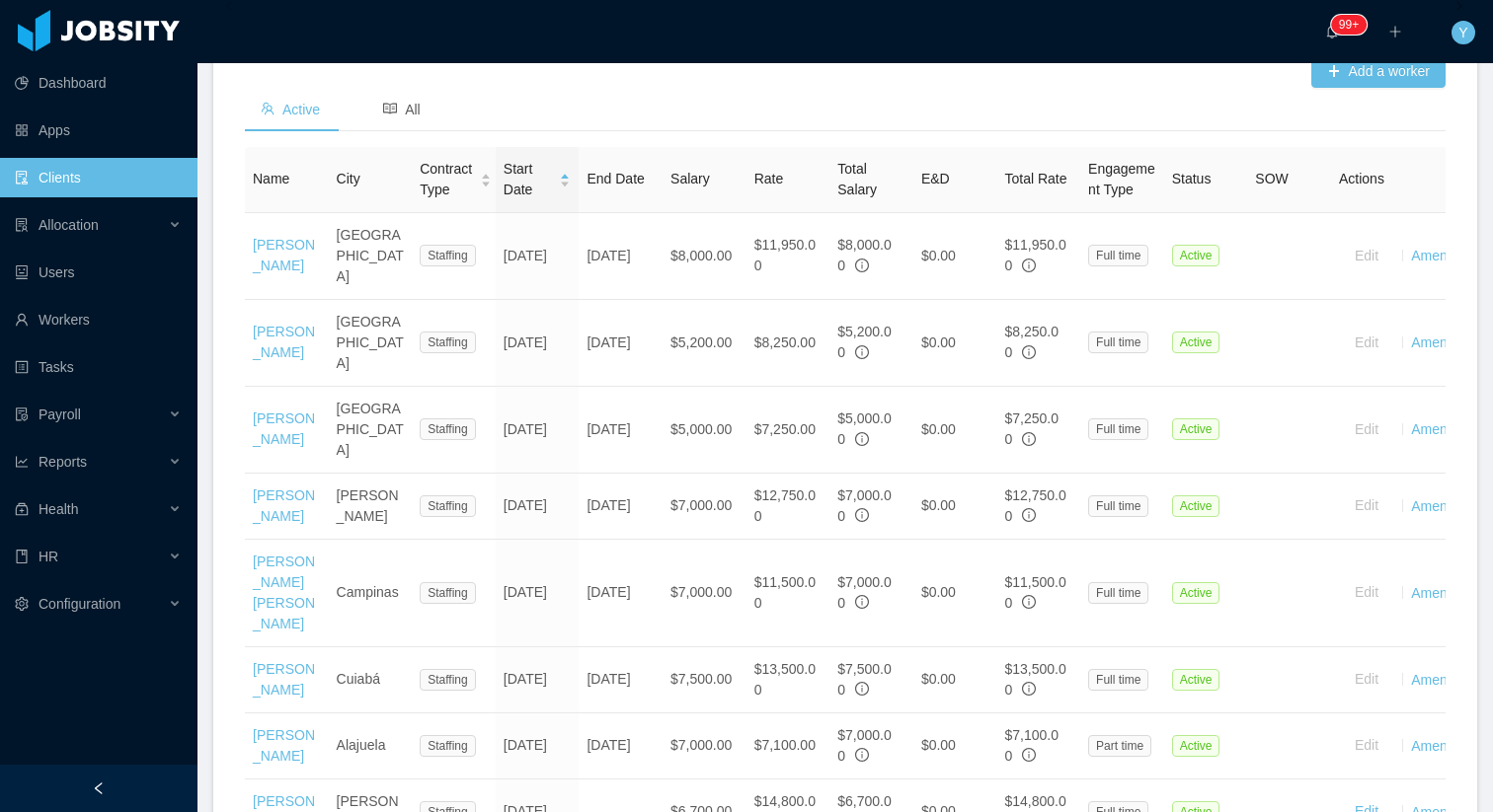
scroll to position [685, 0]
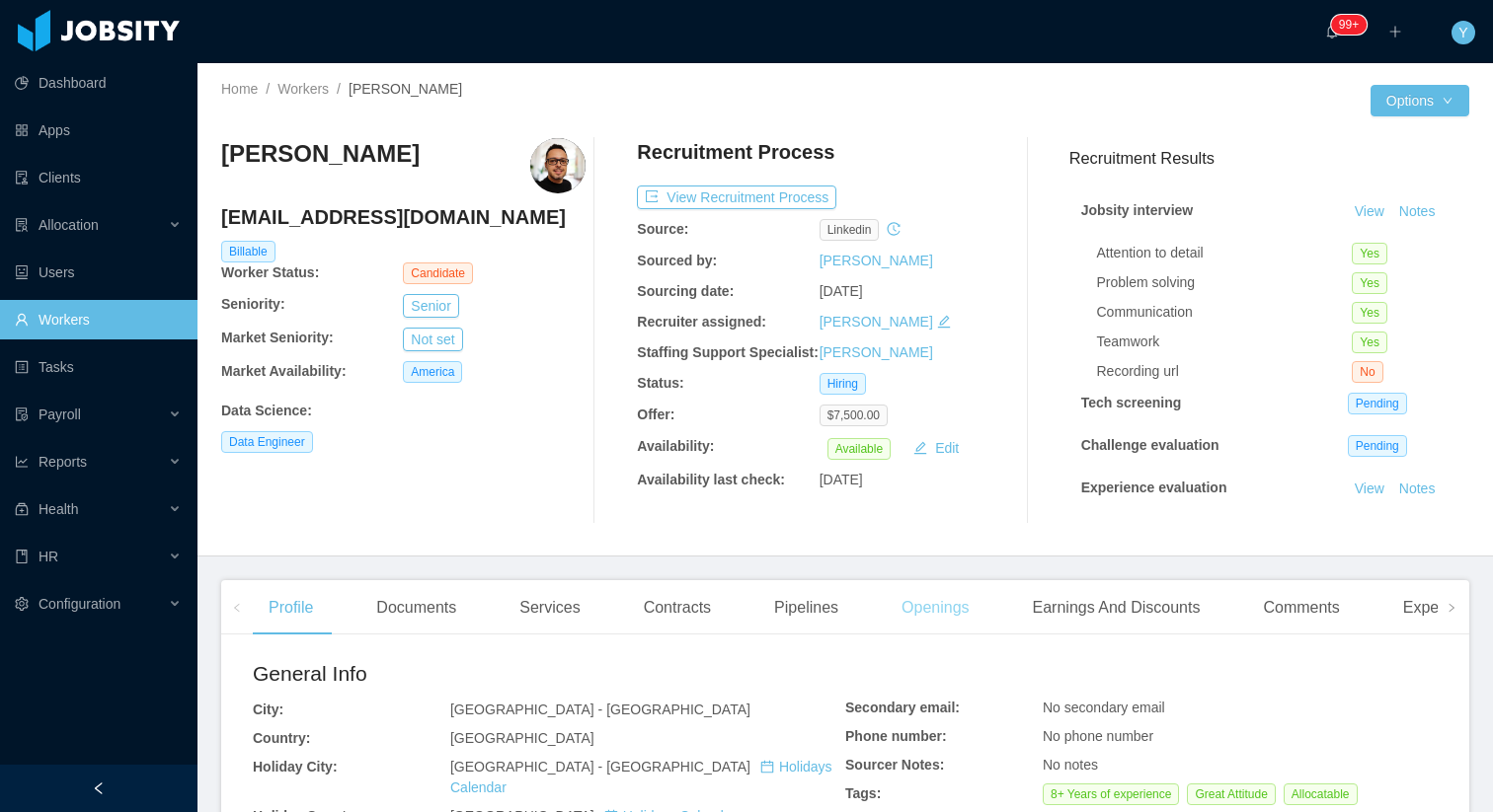
click at [917, 612] on div "Openings" at bounding box center [936, 607] width 100 height 55
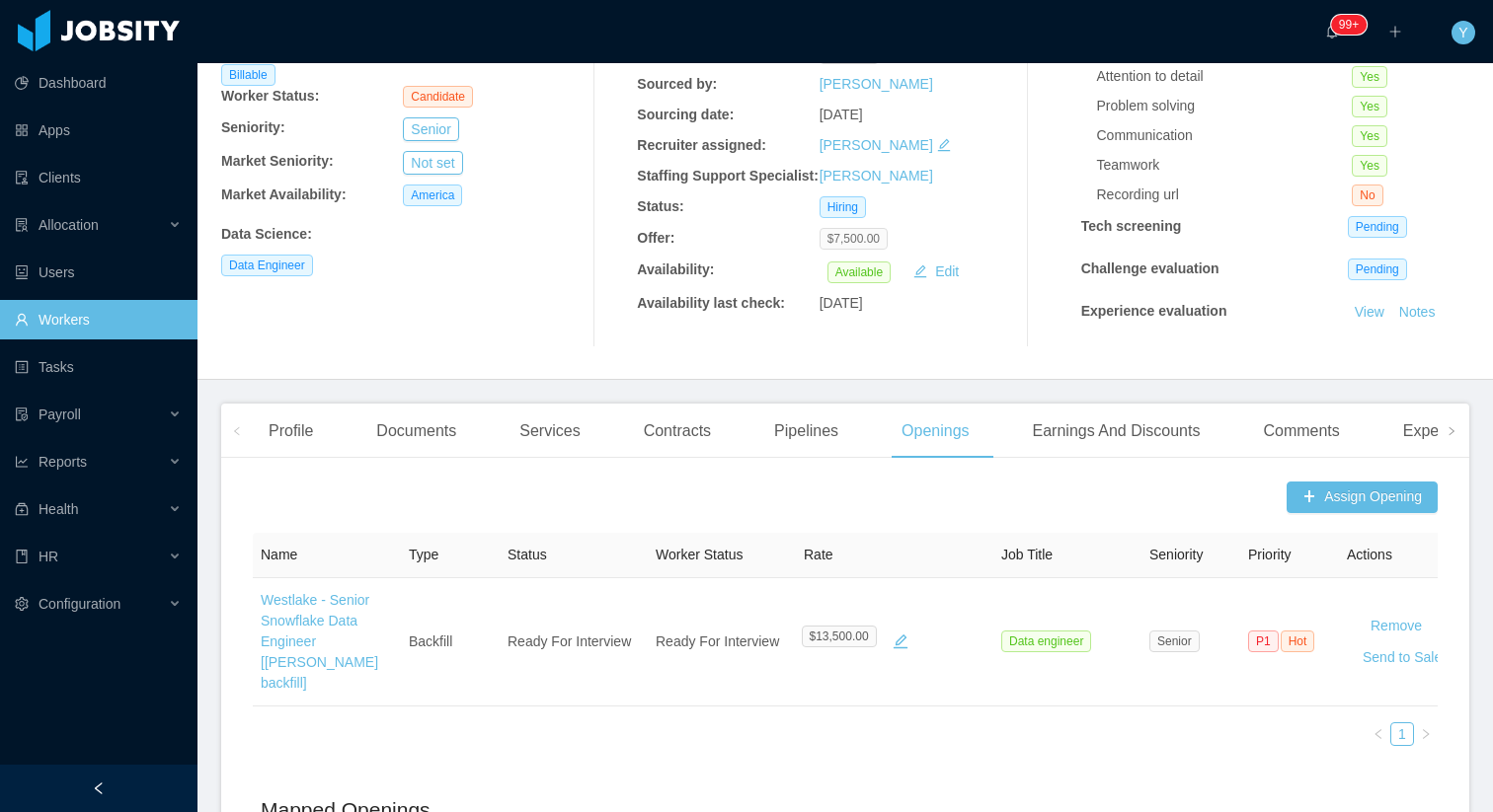
scroll to position [182, 0]
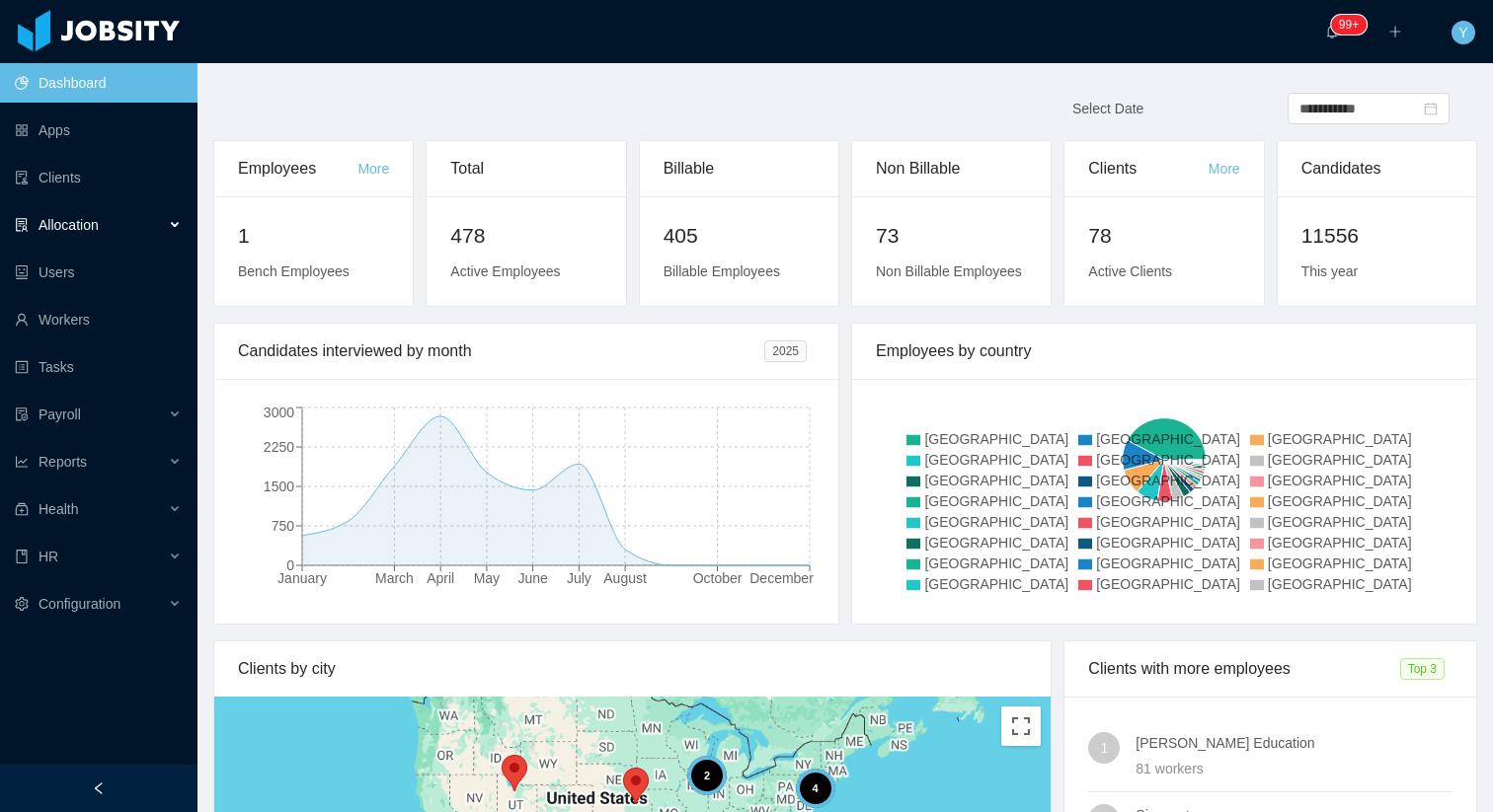
click at [94, 217] on span "Allocation" at bounding box center [69, 225] width 60 height 16
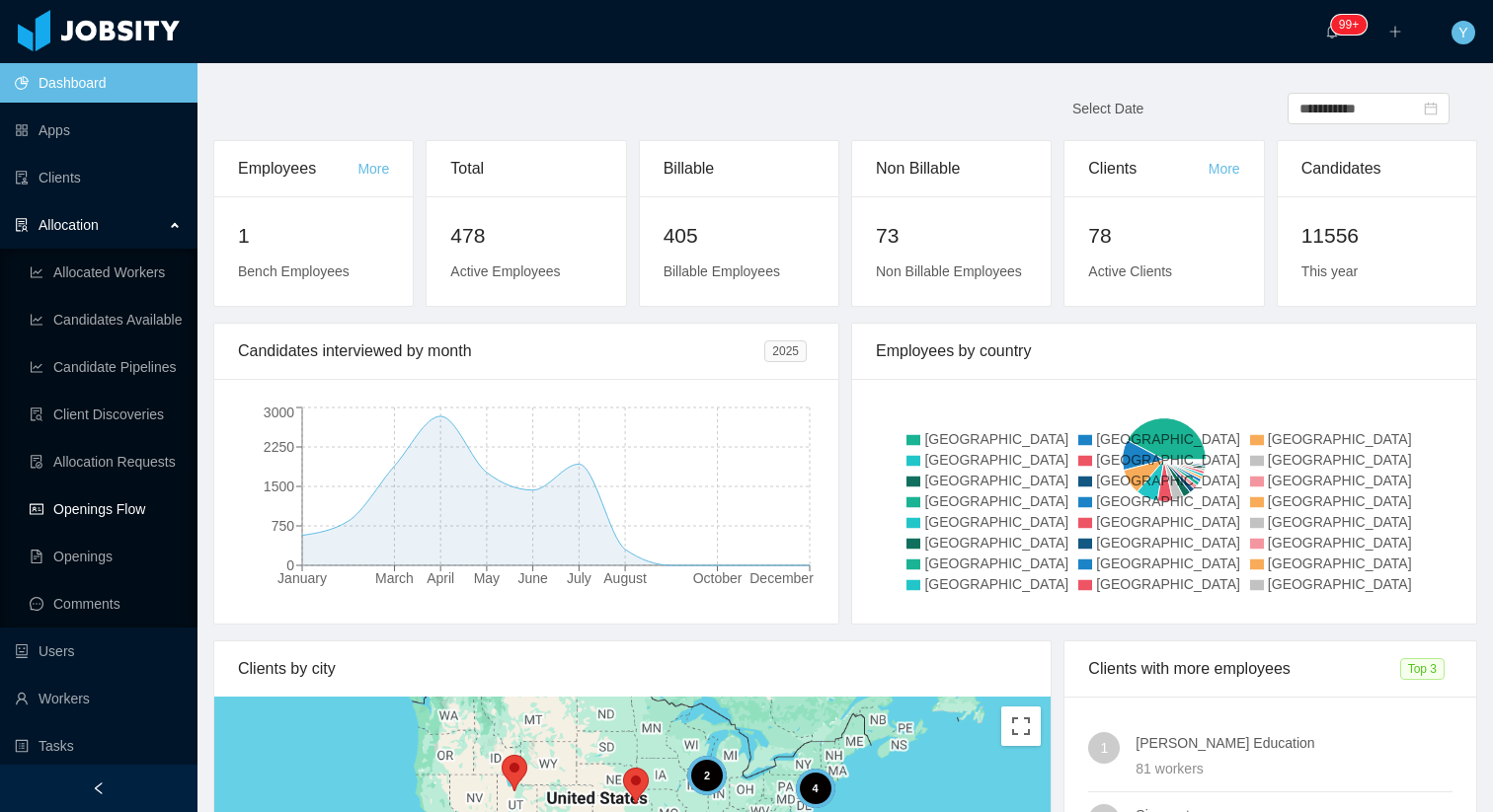
click at [142, 517] on link "Openings Flow" at bounding box center [106, 509] width 152 height 40
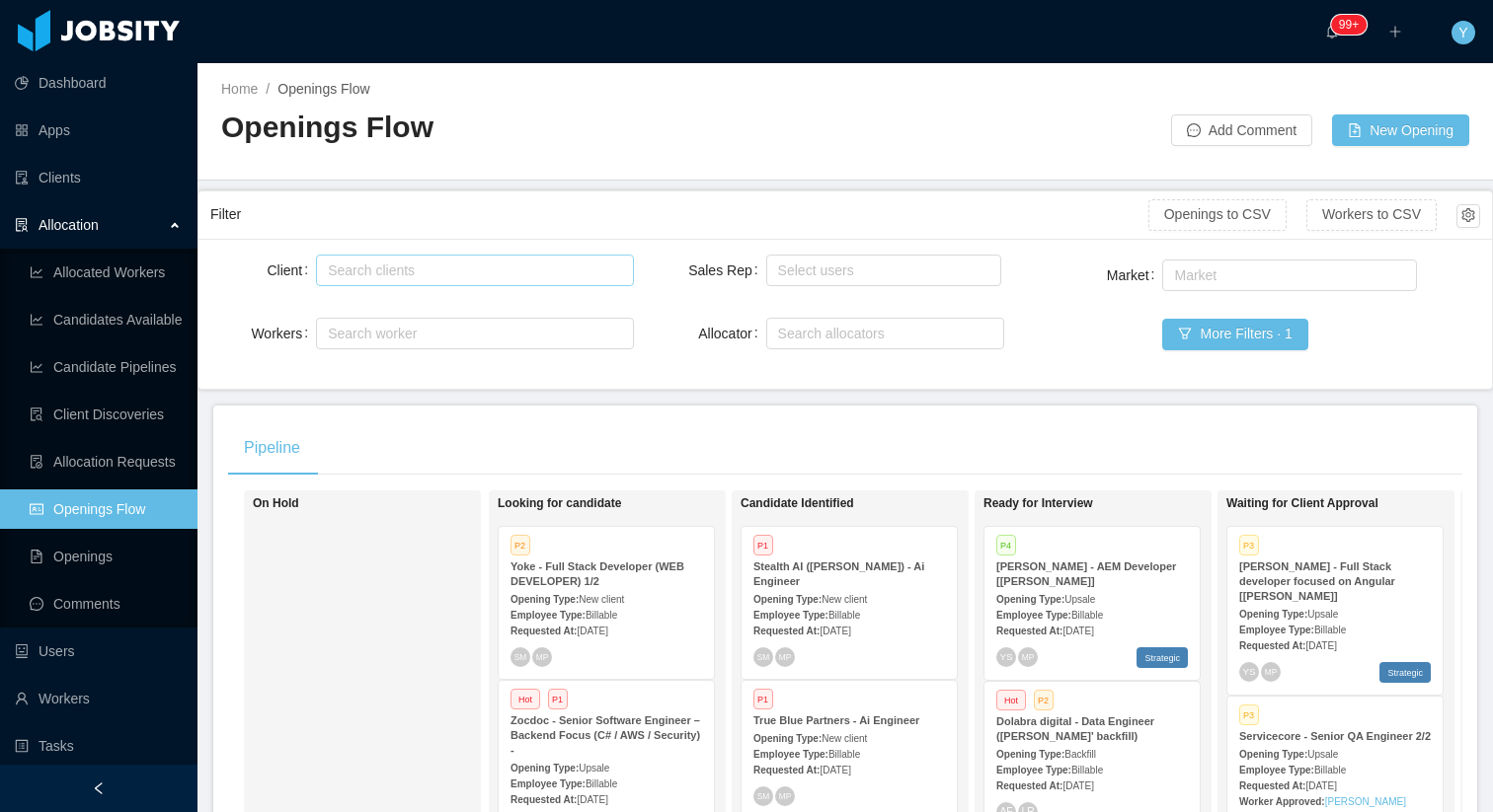
click at [445, 264] on div "Search clients" at bounding box center [470, 271] width 285 height 20
type input "******"
click at [445, 301] on li "[PERSON_NAME] Education" at bounding box center [474, 310] width 317 height 32
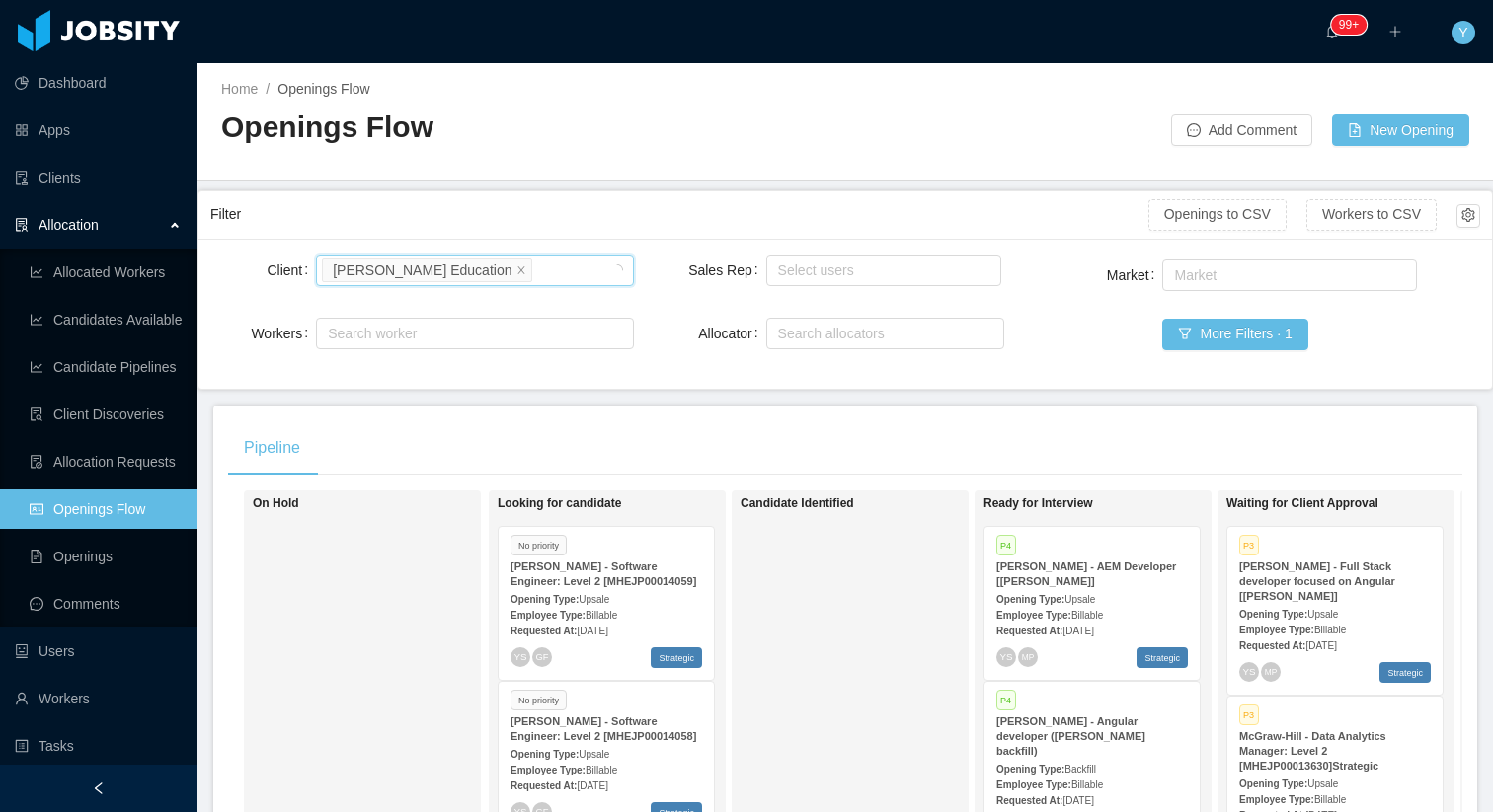
scroll to position [94, 0]
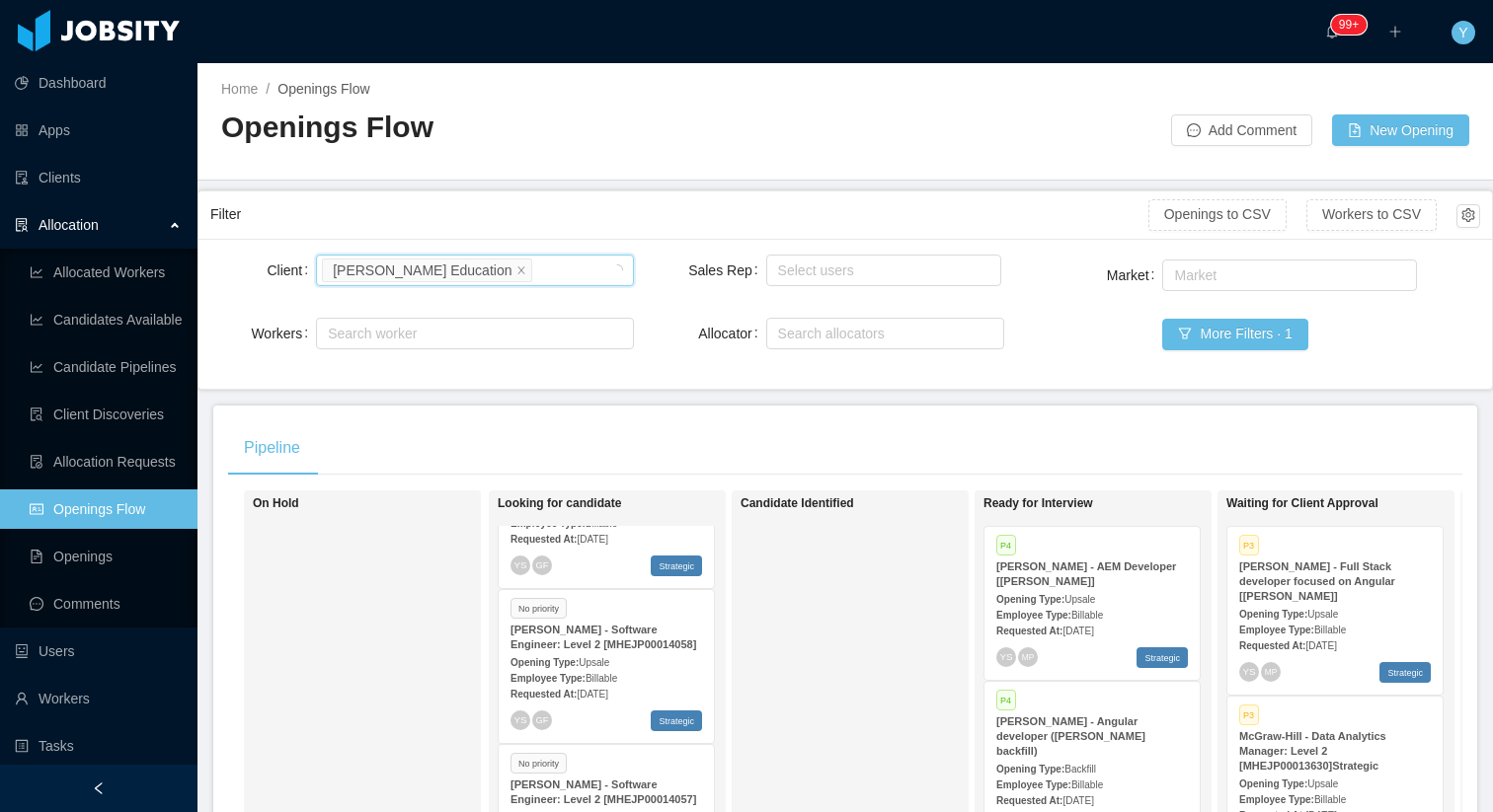
click at [628, 669] on div "Employee Type: Billable" at bounding box center [607, 677] width 192 height 21
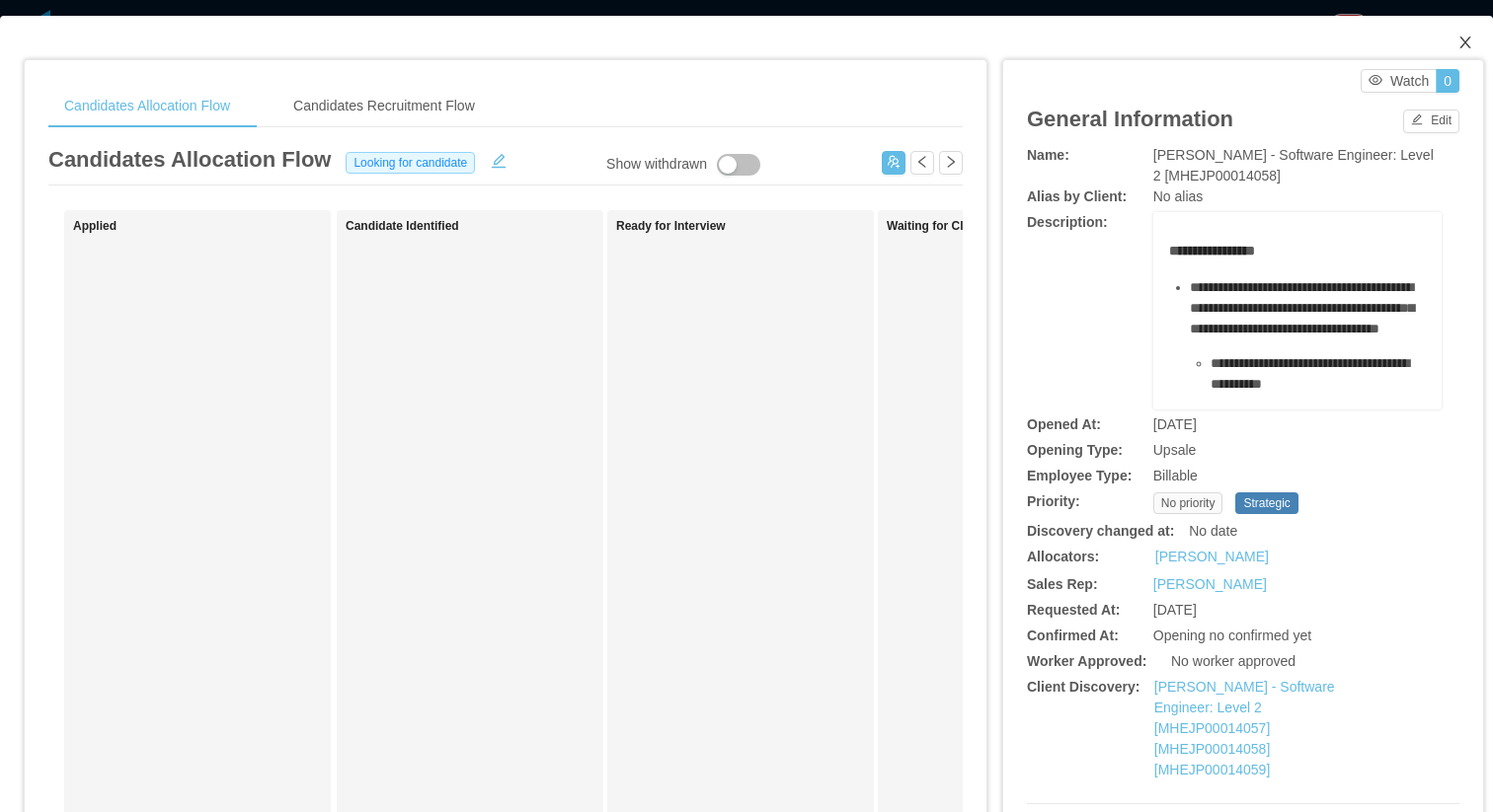
click at [1468, 44] on icon "icon: close" at bounding box center [1466, 43] width 16 height 16
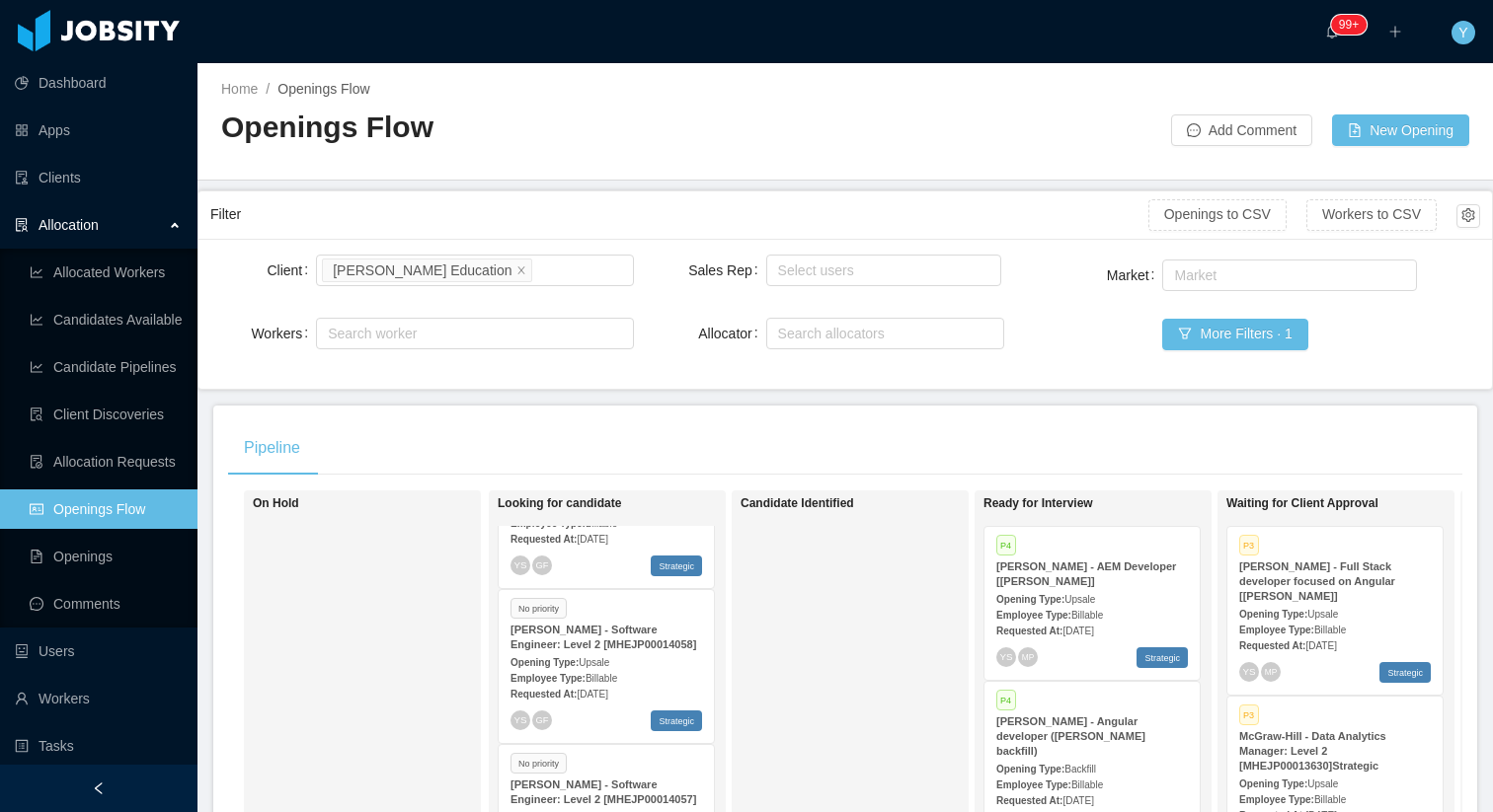
click at [649, 788] on strong "[PERSON_NAME] - Software Engineer: Level 2 [MHEJP00014057]" at bounding box center [604, 792] width 186 height 27
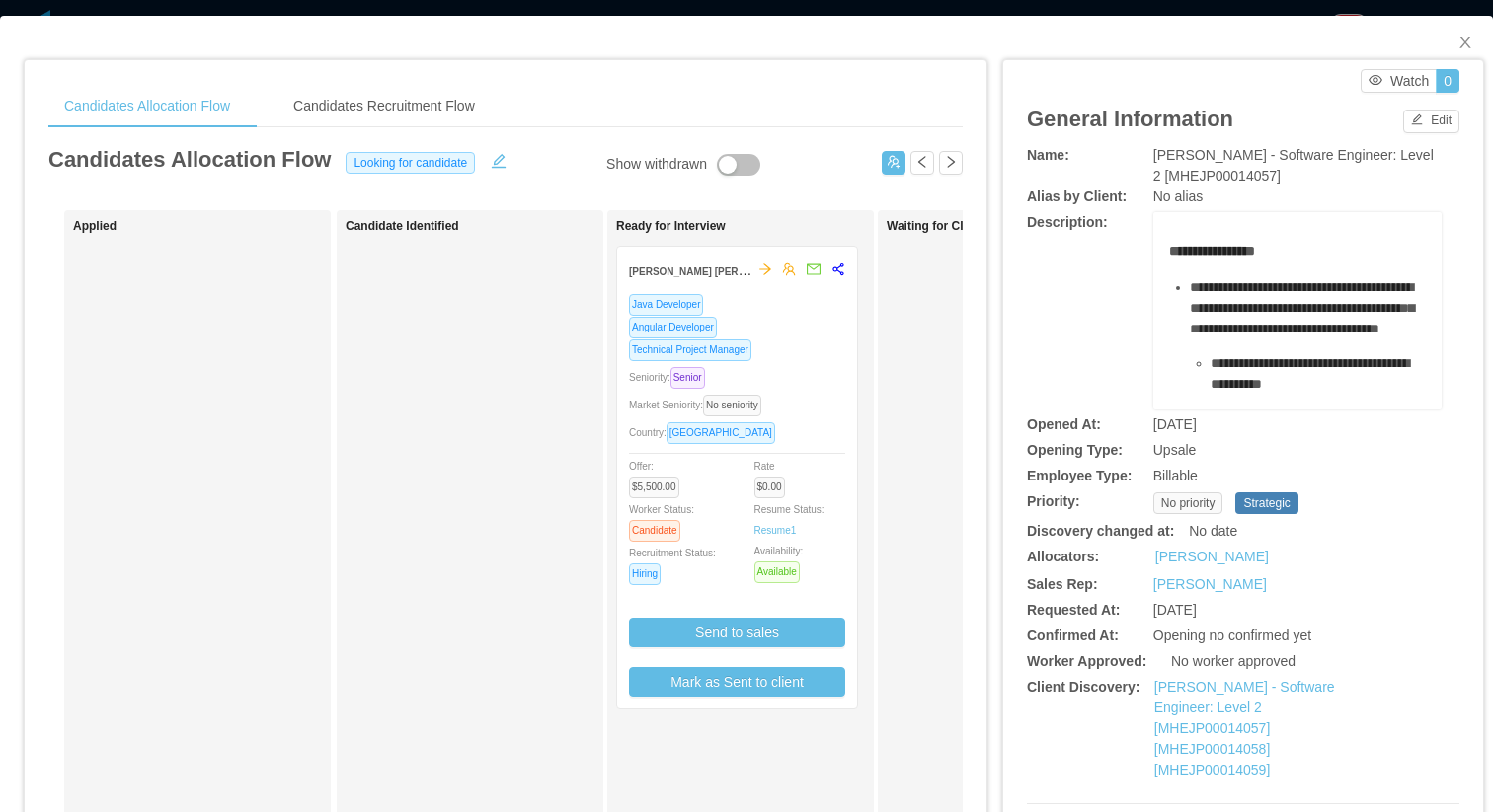
click at [837, 384] on div "Seniority: Senior" at bounding box center [738, 378] width 216 height 23
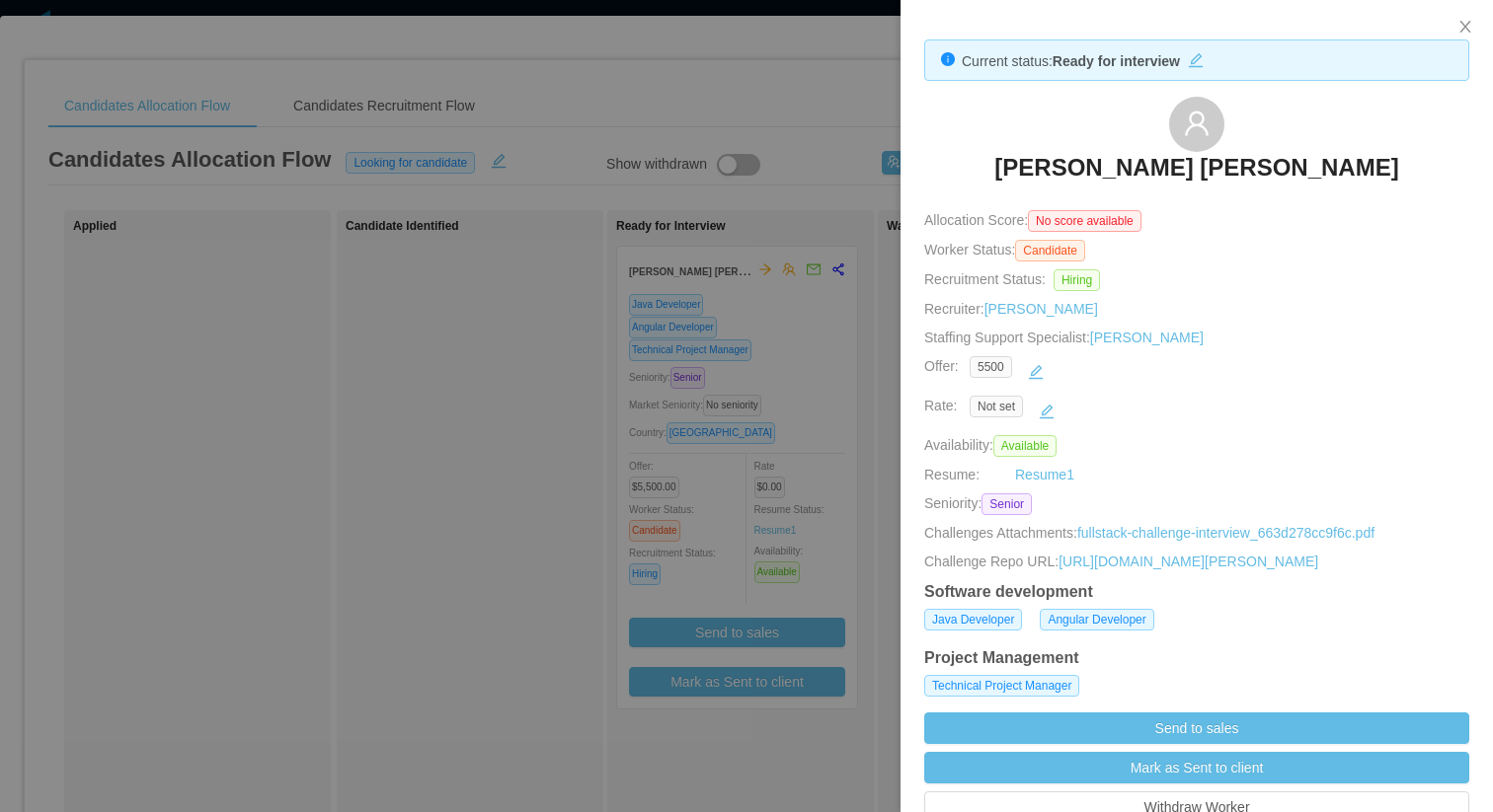
click at [420, 318] on div at bounding box center [746, 406] width 1493 height 812
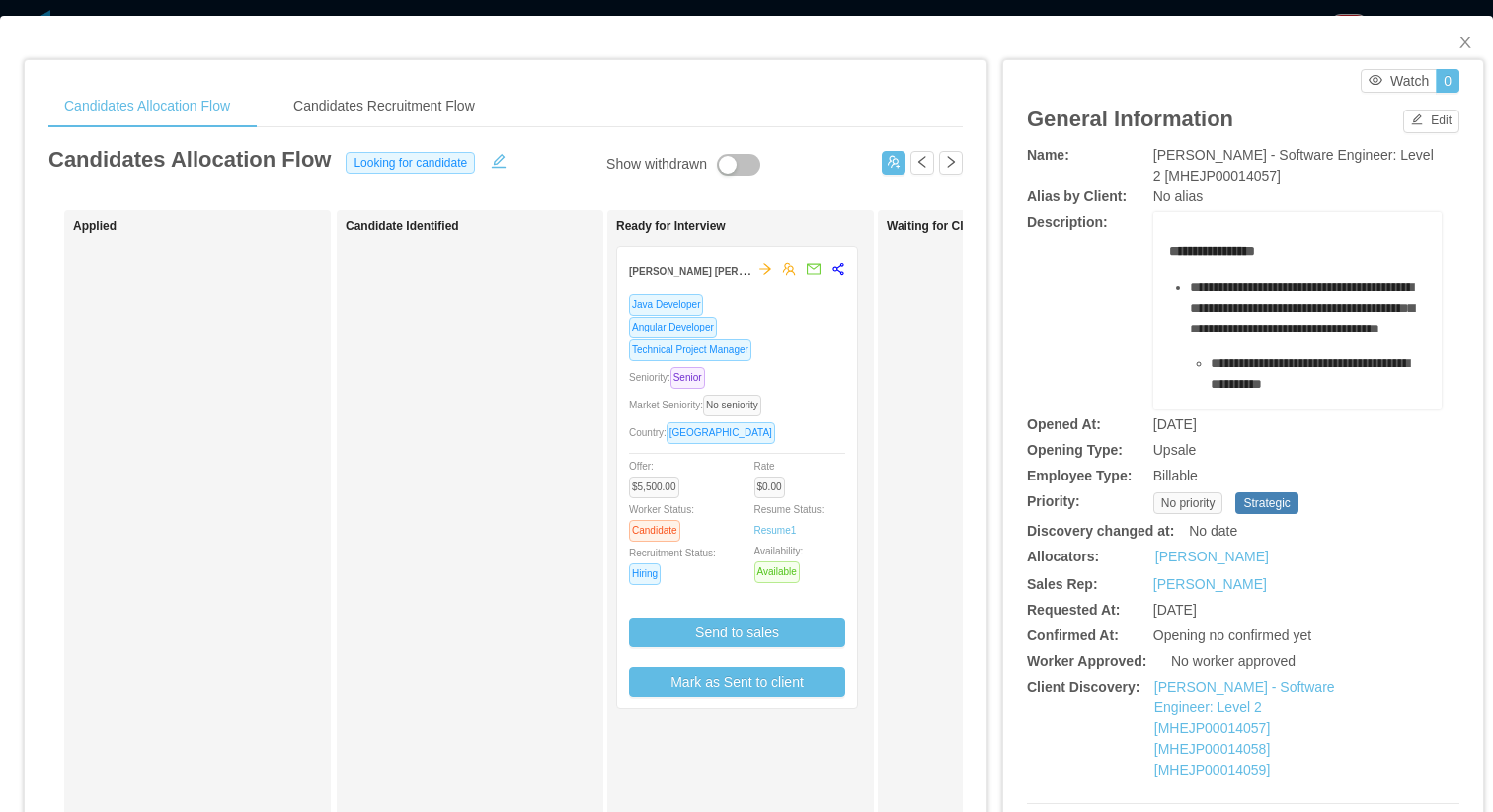
click at [819, 359] on div "Technical Project Manager" at bounding box center [738, 350] width 216 height 23
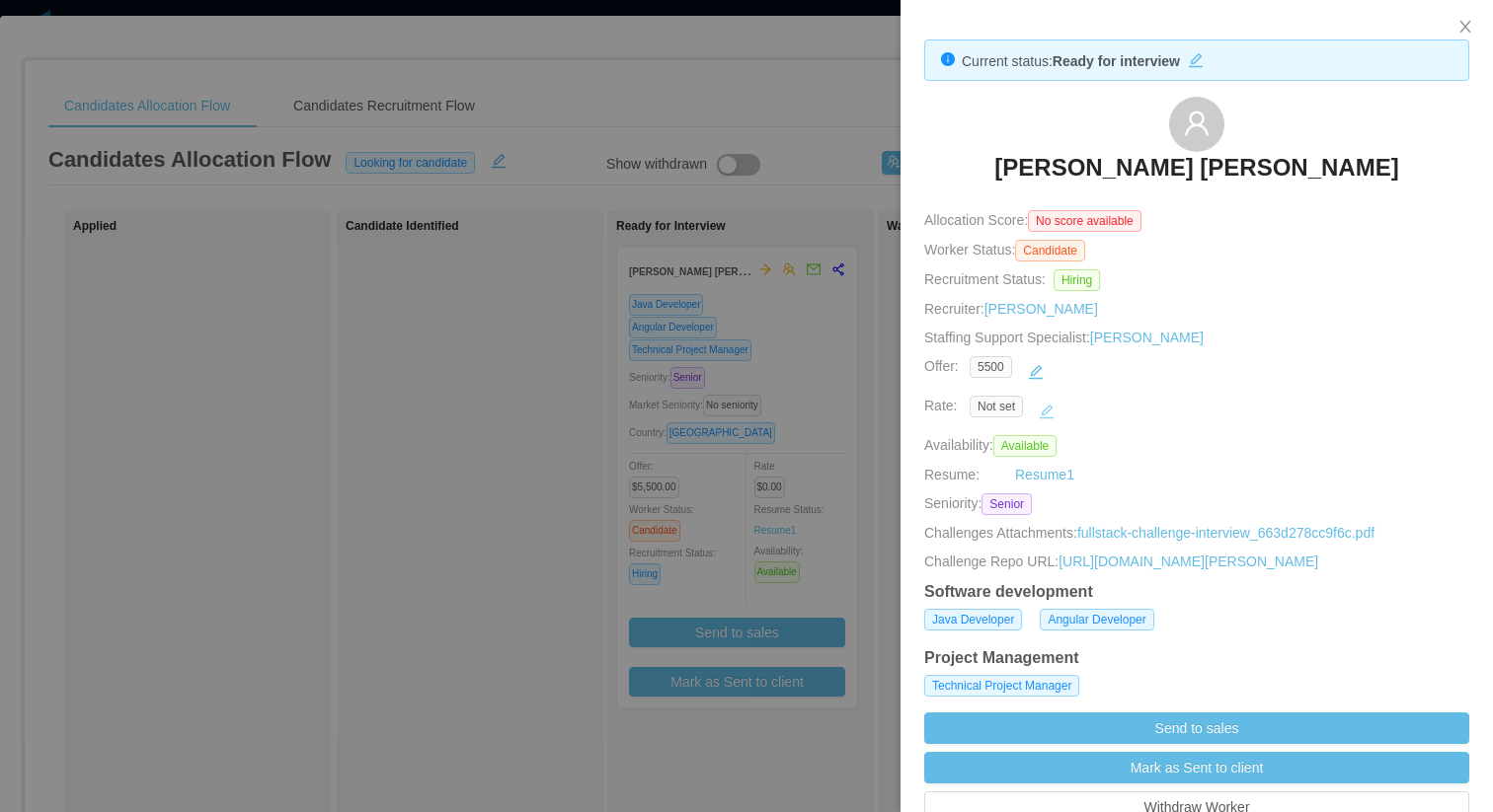
click at [1055, 410] on button "button" at bounding box center [1047, 411] width 32 height 32
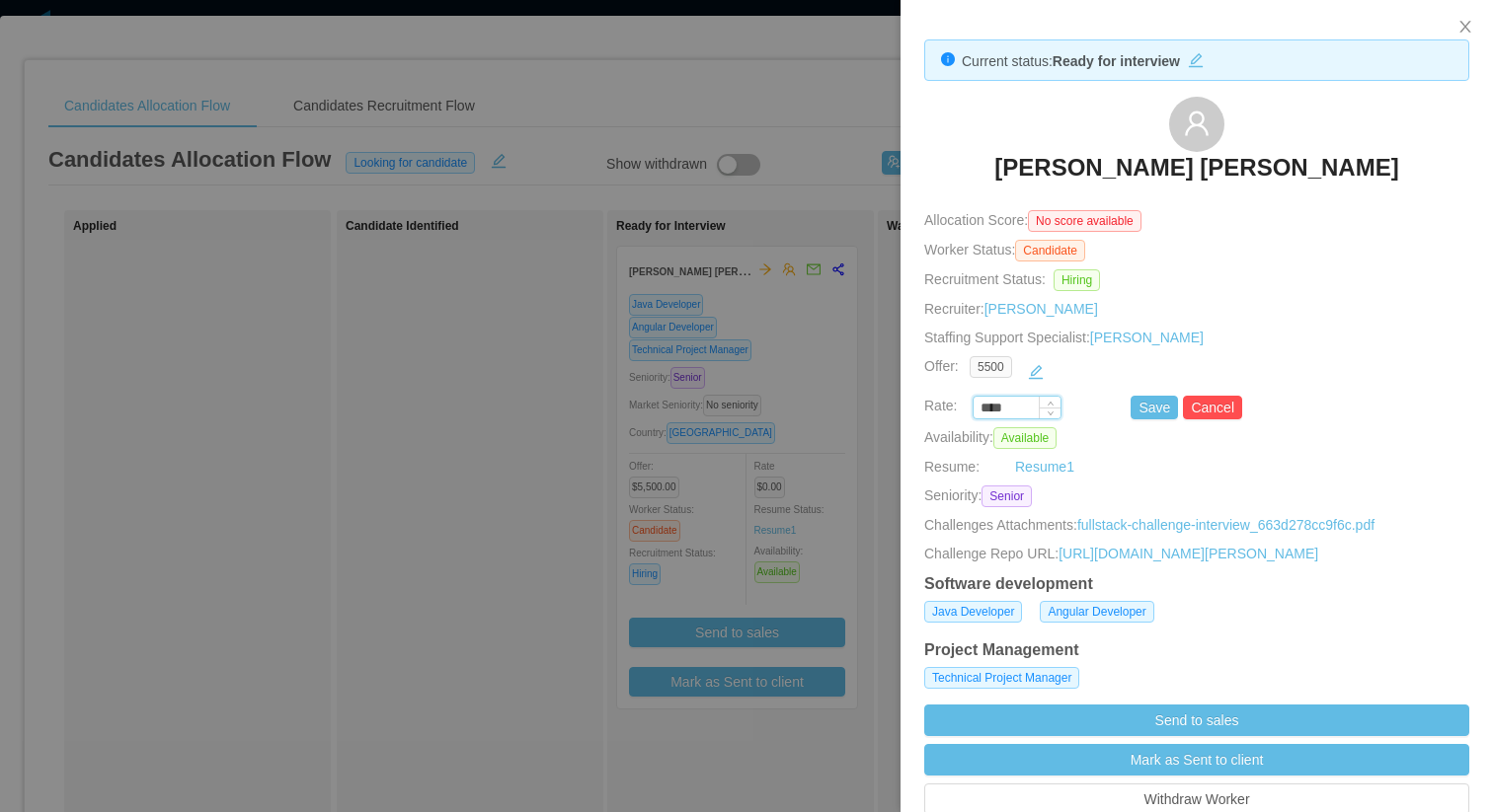
drag, startPoint x: 1030, startPoint y: 413, endPoint x: 983, endPoint y: 413, distance: 47.0
click at [983, 413] on input "****" at bounding box center [1017, 408] width 87 height 22
paste input "****"
type input "********"
click at [1162, 404] on button "Save" at bounding box center [1154, 407] width 47 height 24
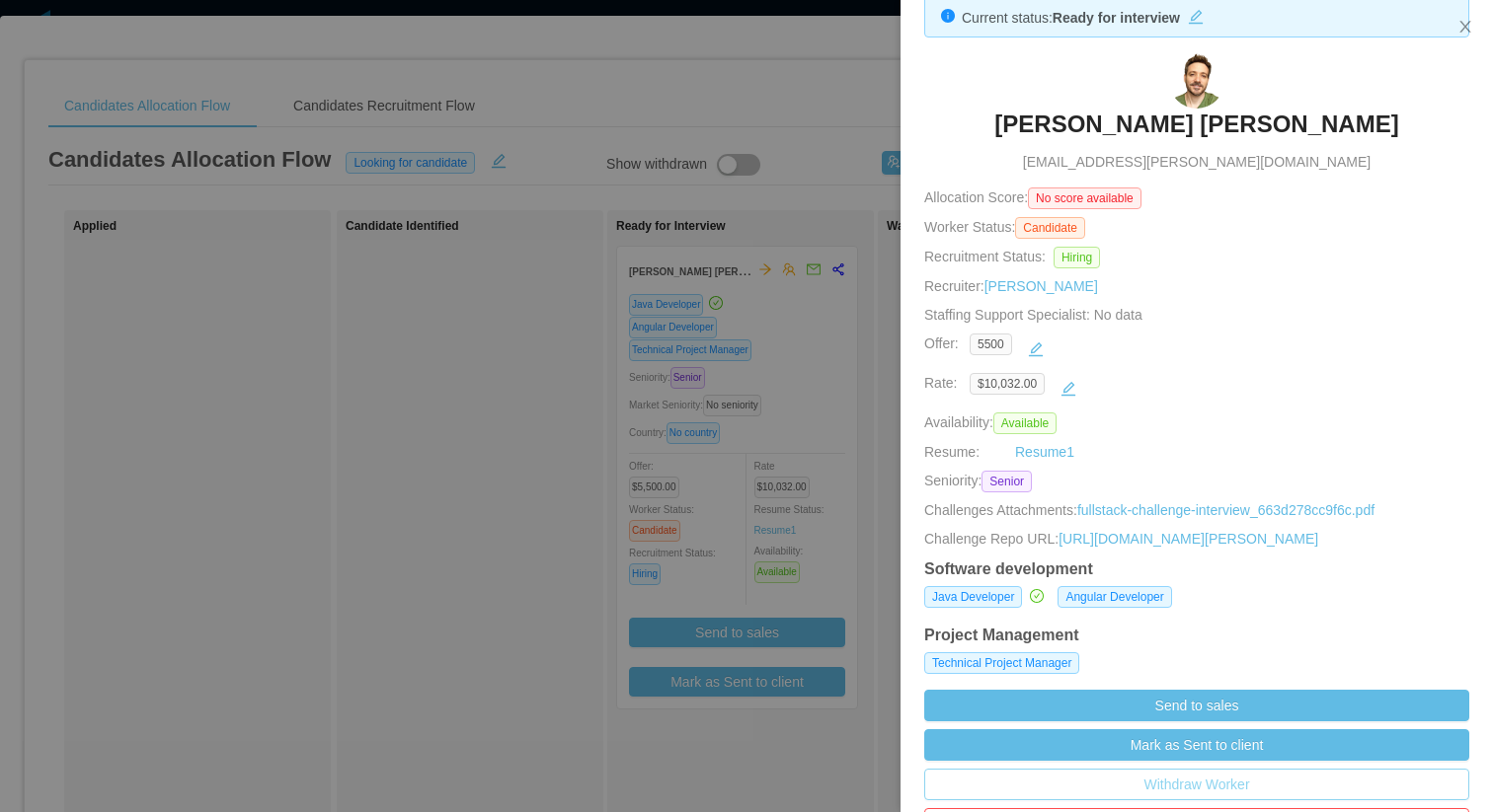
scroll to position [51, 0]
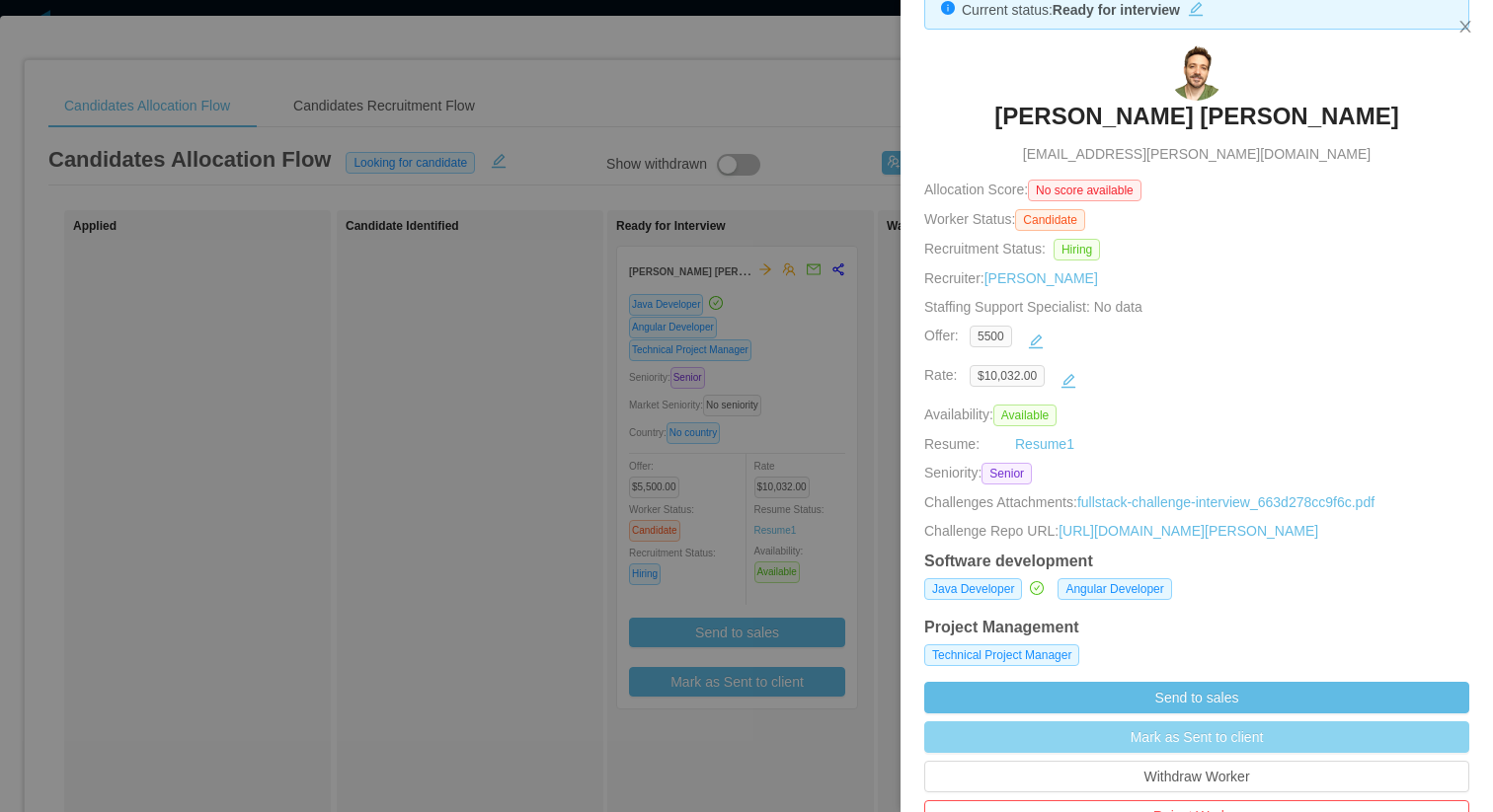
click at [1217, 751] on button "Mark as Sent to client" at bounding box center [1197, 738] width 546 height 32
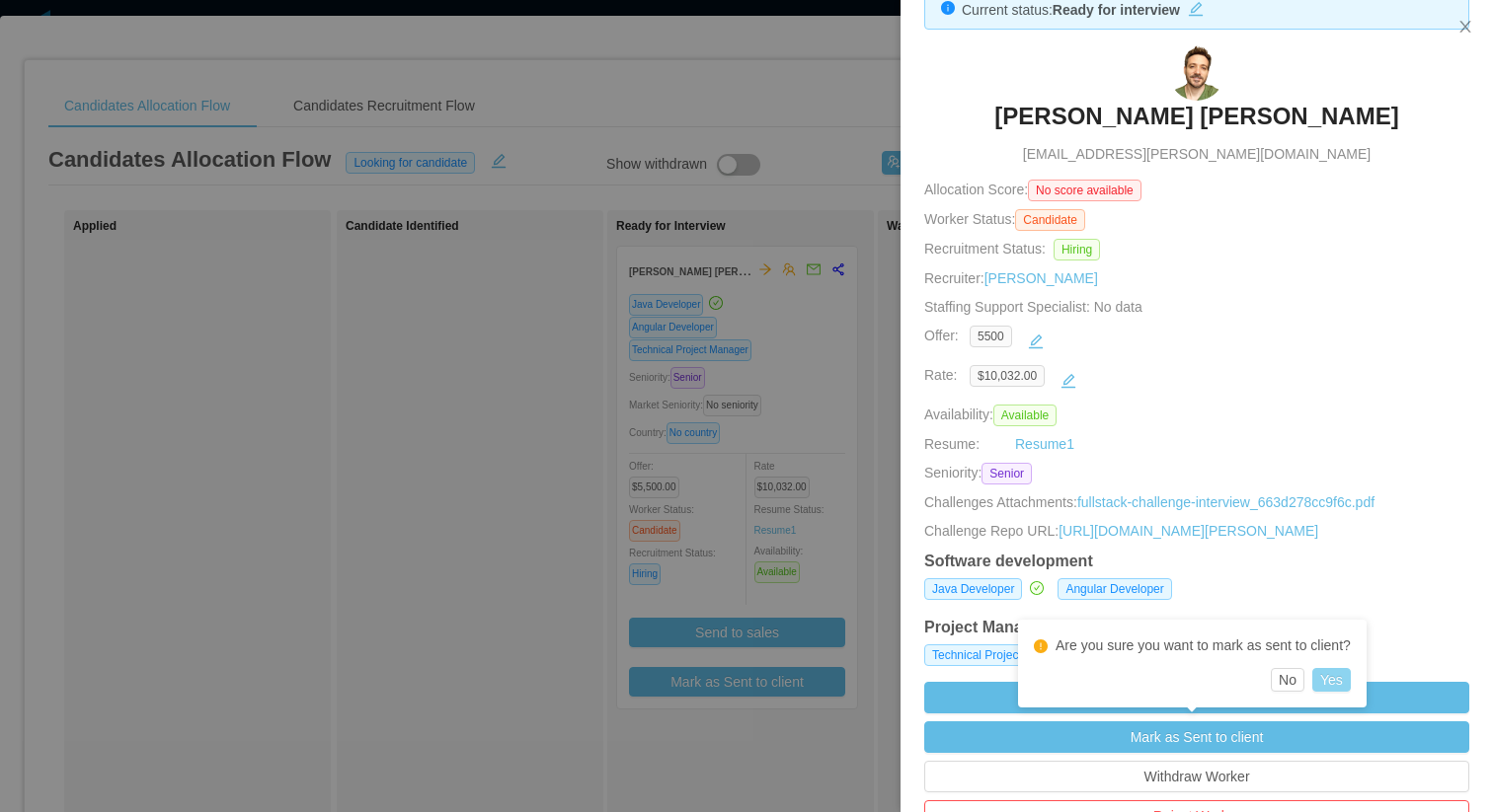
click at [1331, 676] on button "Yes" at bounding box center [1332, 680] width 39 height 24
